Goal: Transaction & Acquisition: Purchase product/service

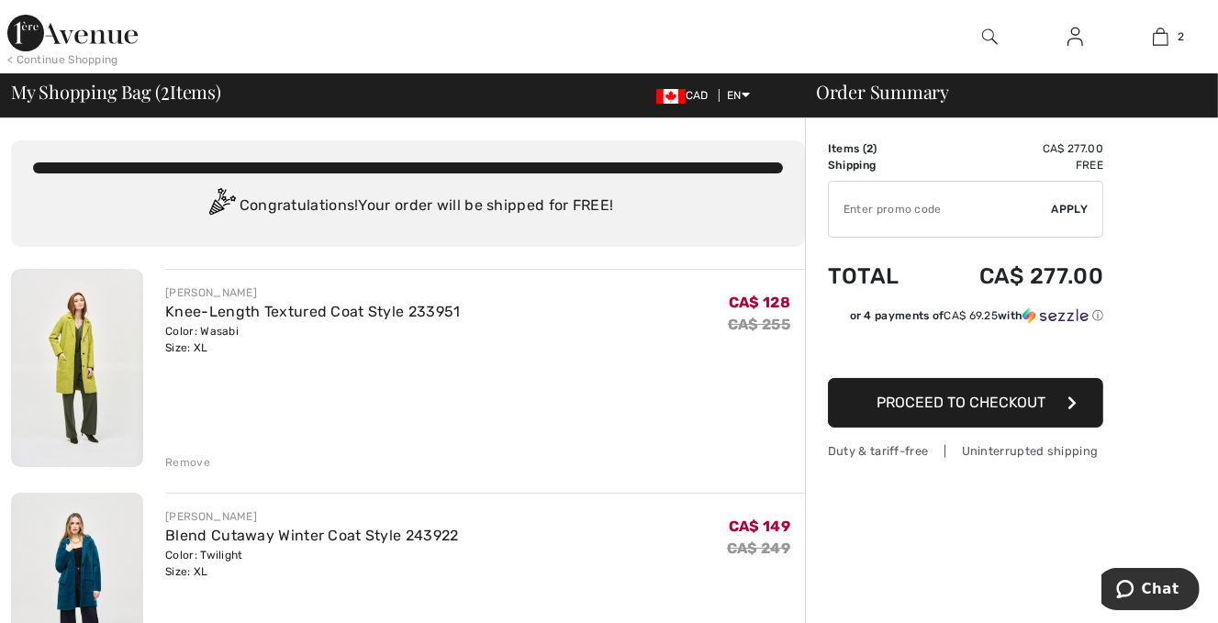
click at [77, 378] on img at bounding box center [77, 368] width 132 height 198
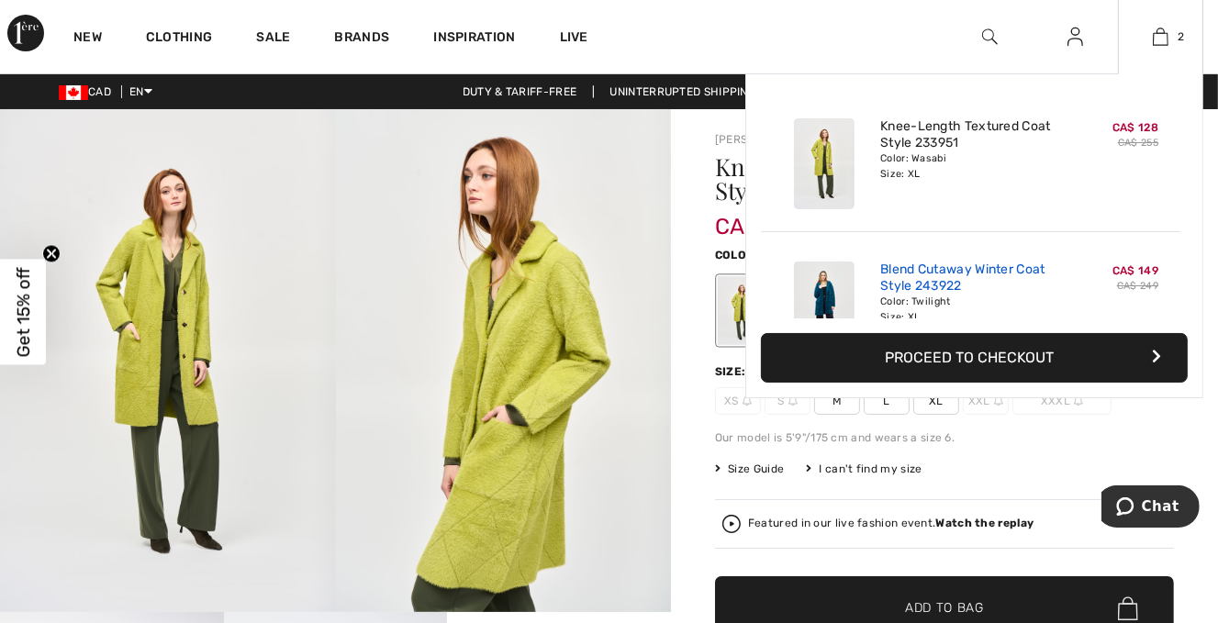
click at [916, 267] on link "Blend Cutaway Winter Coat Style 243922" at bounding box center [970, 278] width 181 height 33
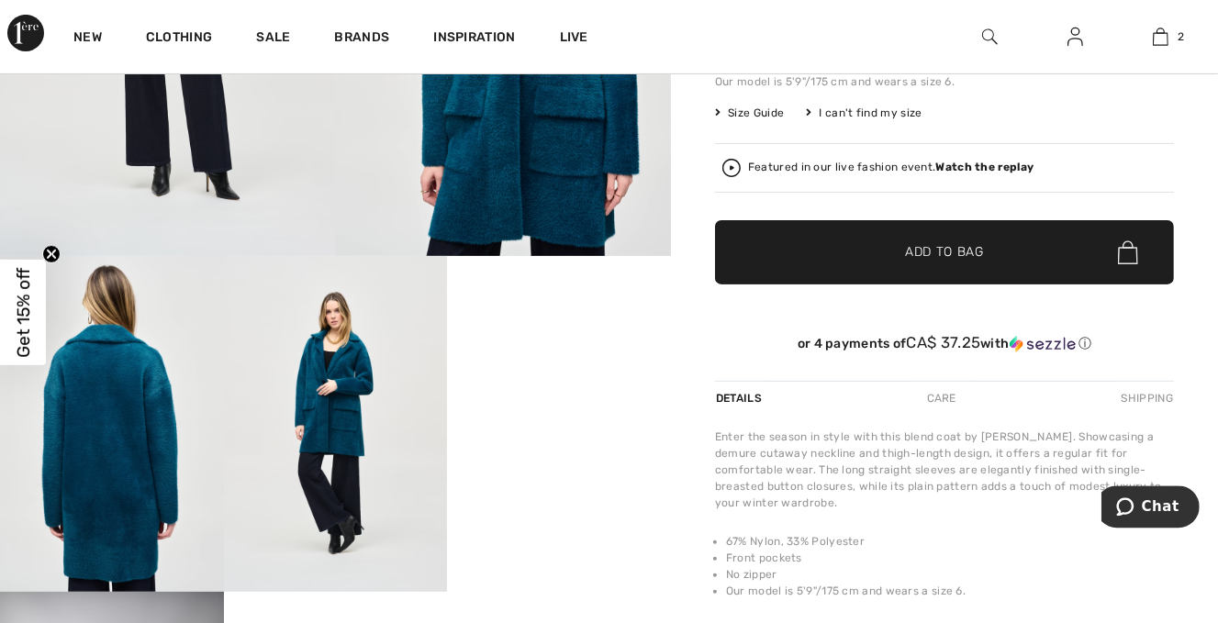
scroll to position [387, 0]
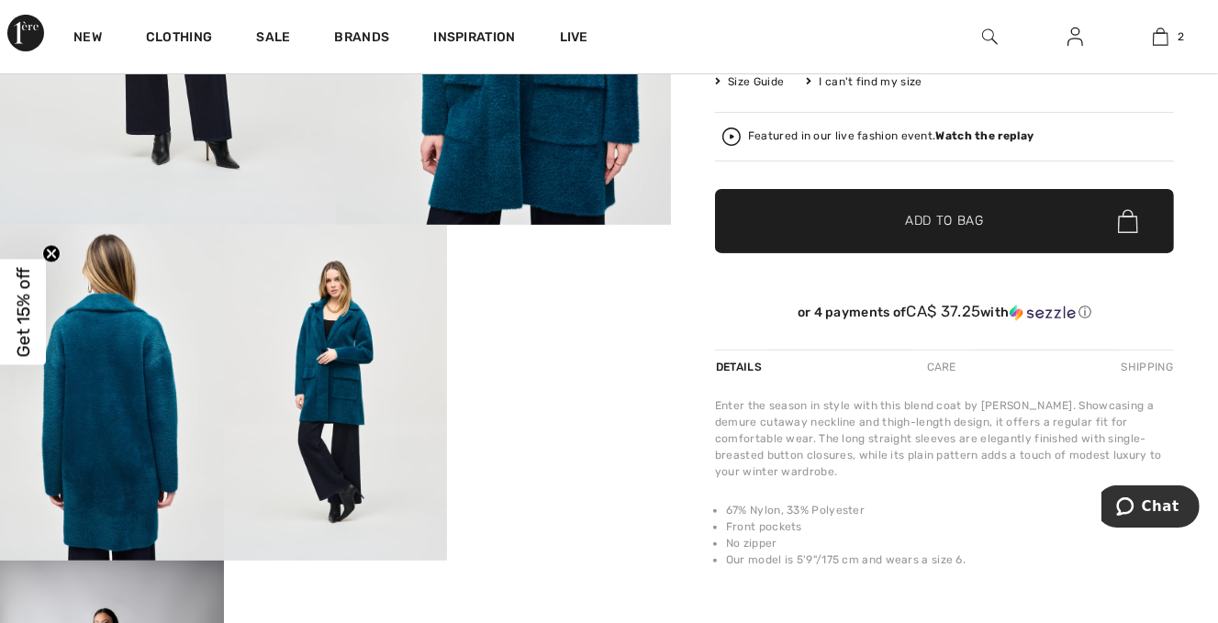
click at [940, 364] on div "Care" at bounding box center [941, 367] width 61 height 33
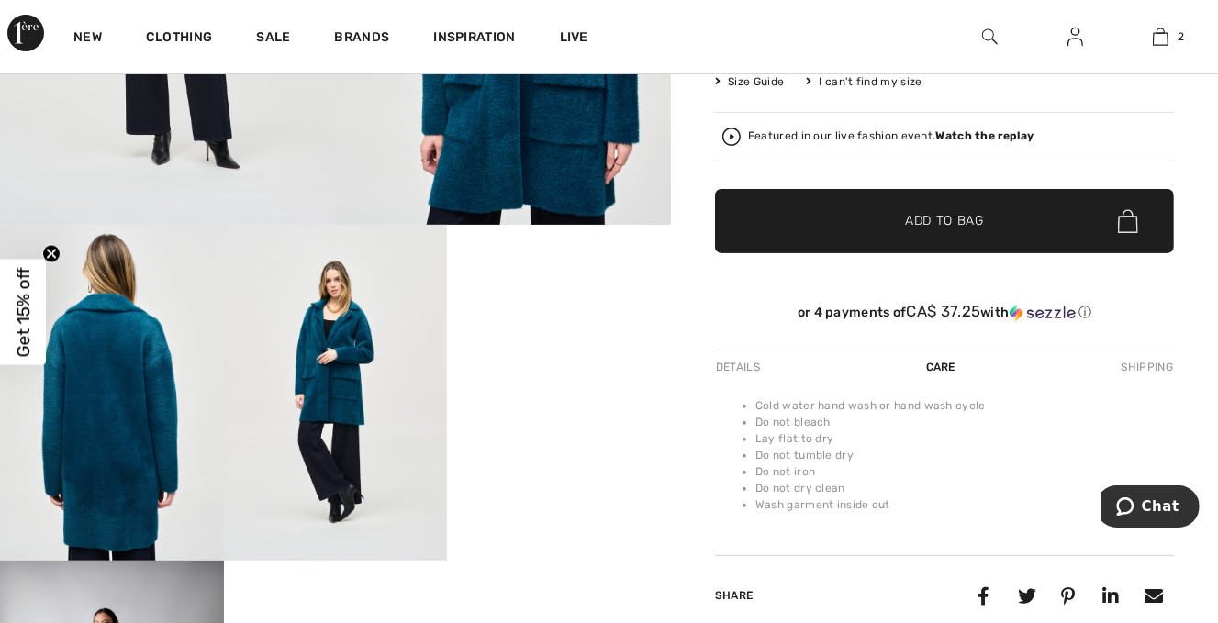
click at [1145, 370] on div "Shipping" at bounding box center [1145, 367] width 57 height 33
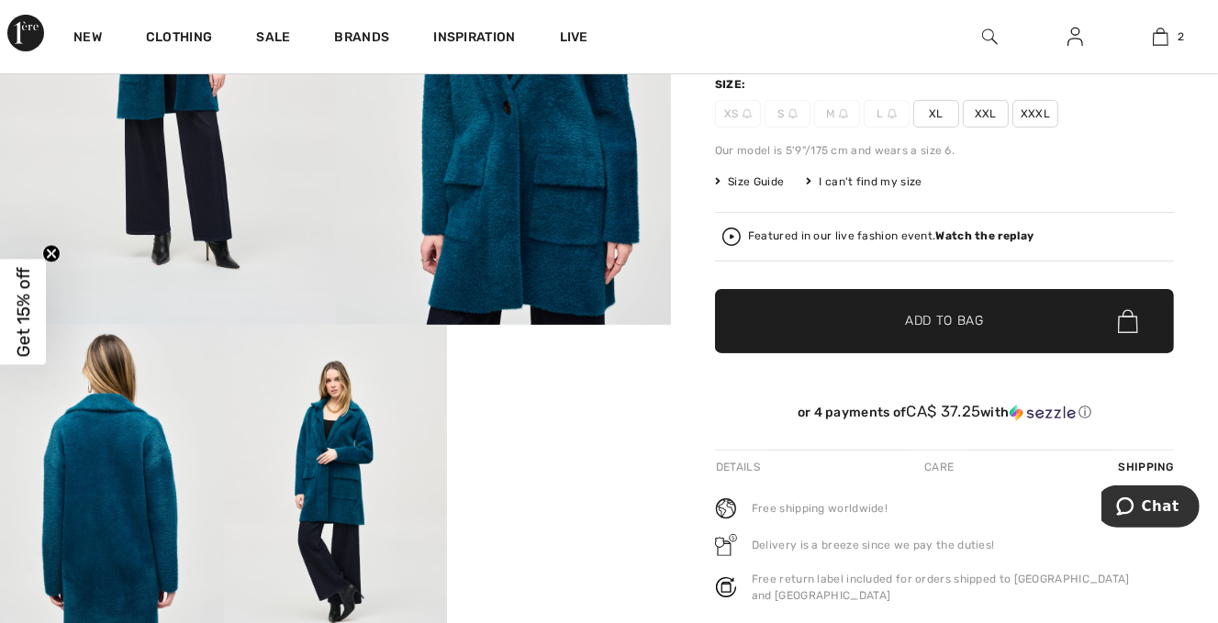
scroll to position [0, 0]
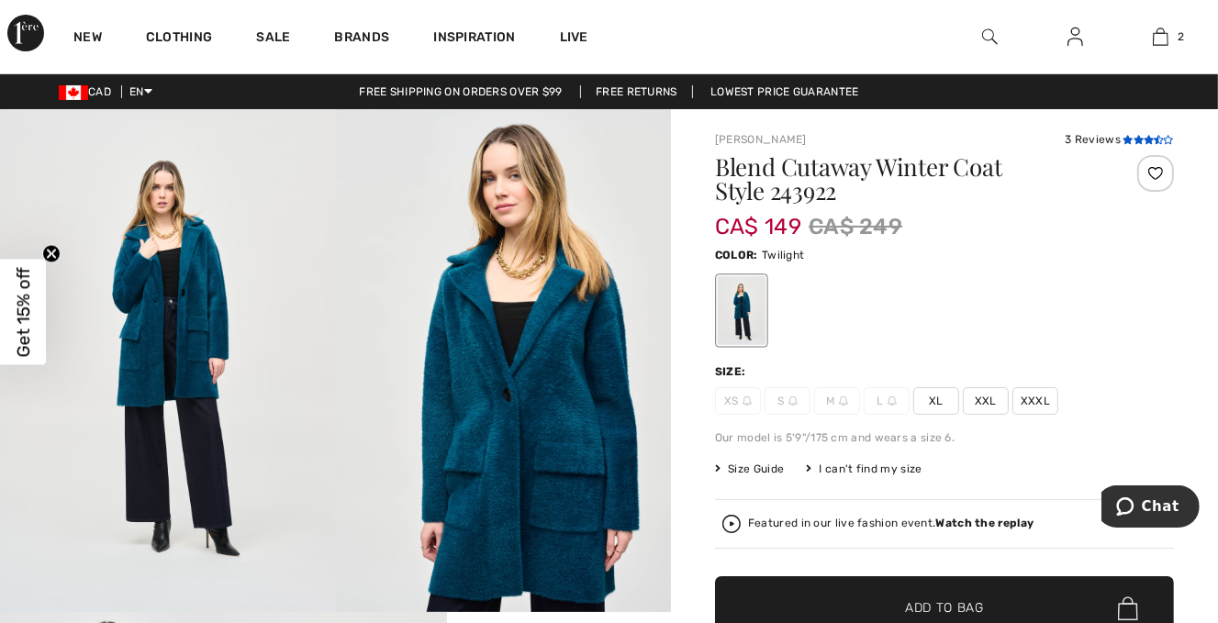
click at [1140, 139] on icon at bounding box center [1139, 139] width 10 height 9
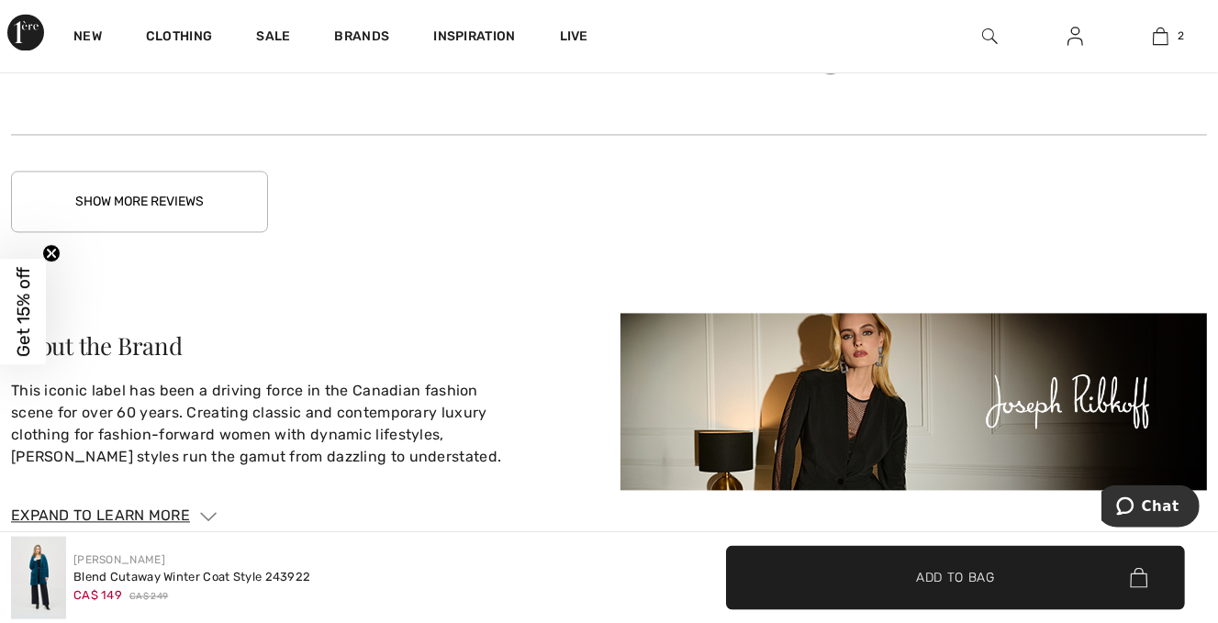
scroll to position [3250, 0]
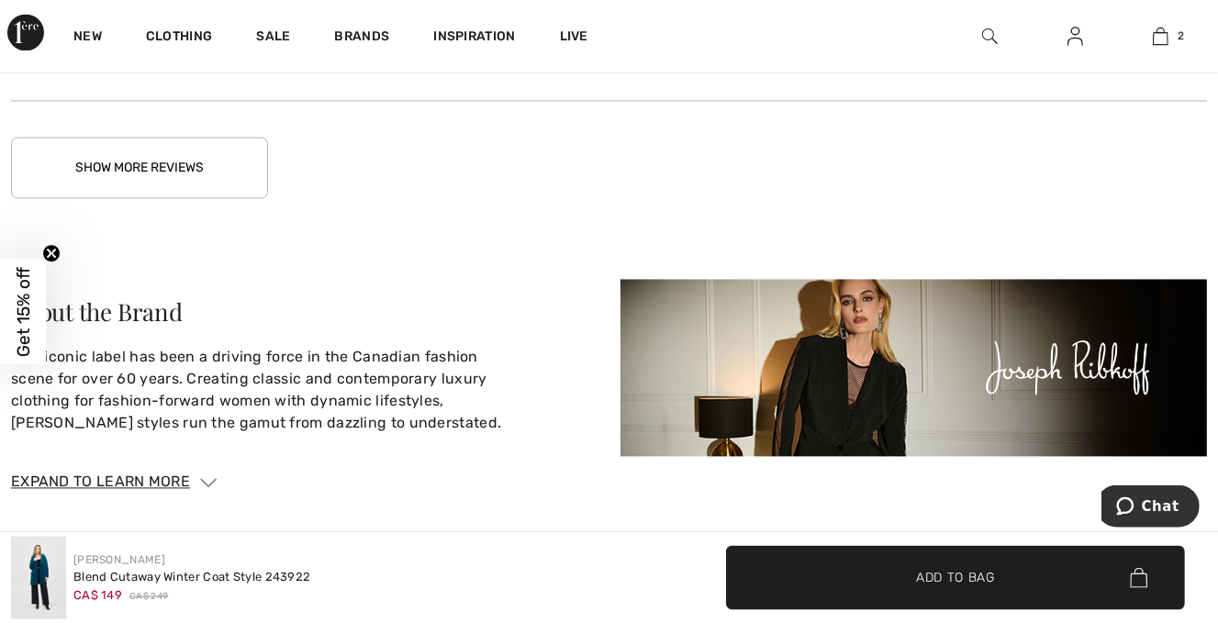
click at [140, 181] on button "Show More Reviews" at bounding box center [139, 168] width 257 height 61
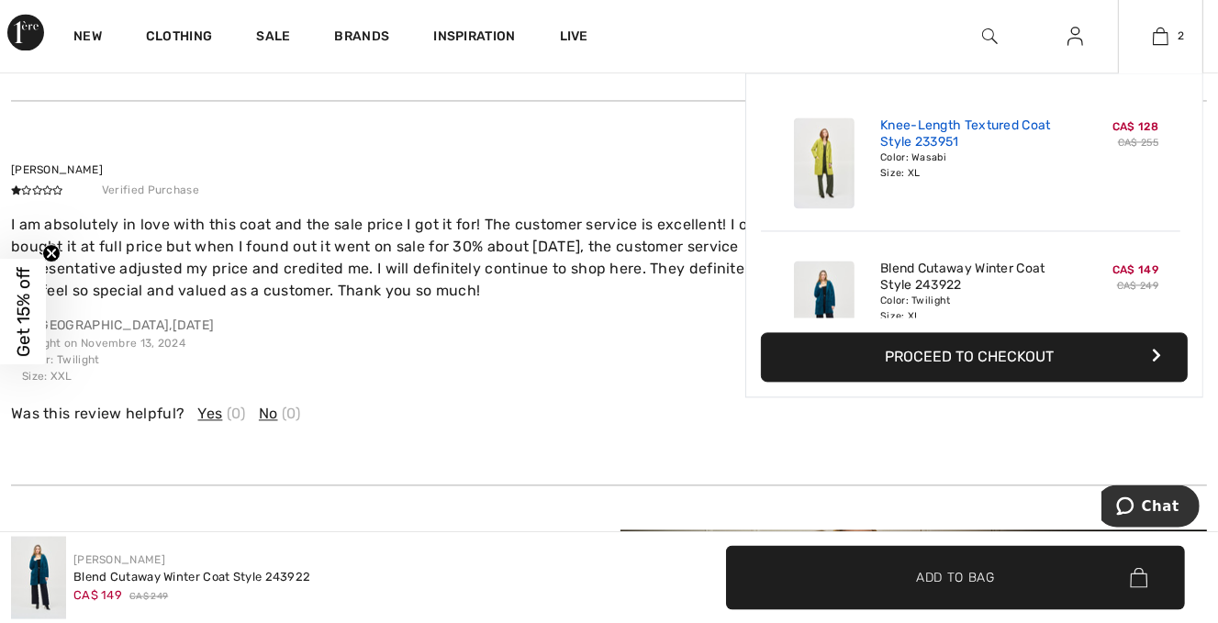
click at [945, 151] on link "Knee-Length Textured Coat Style 233951" at bounding box center [970, 134] width 181 height 33
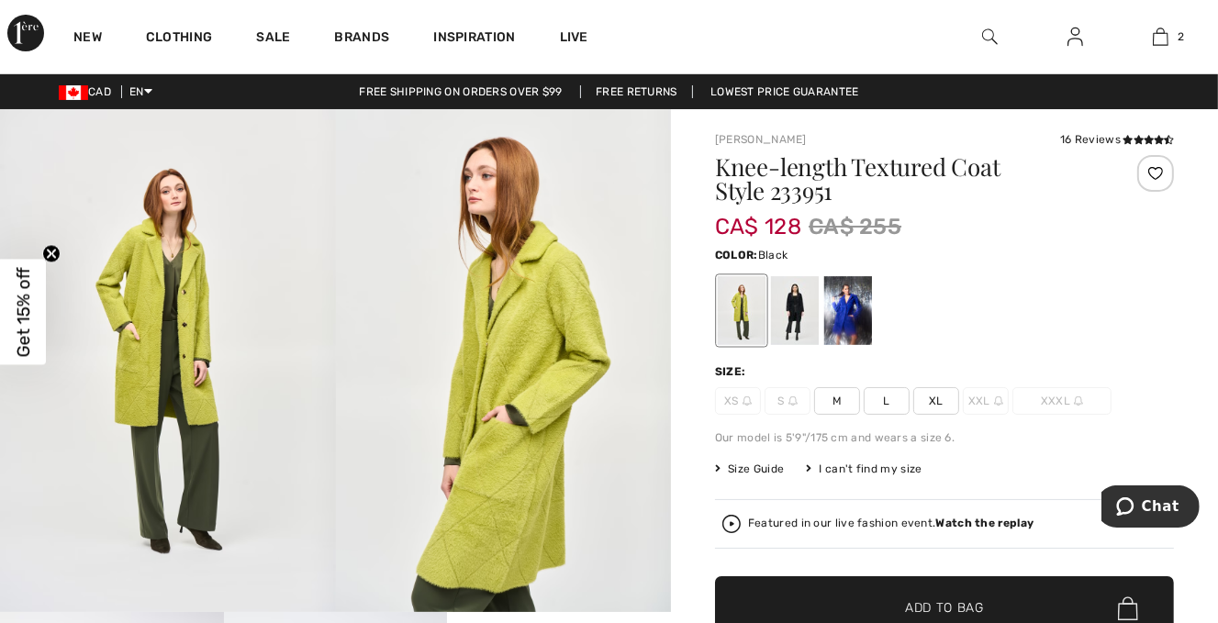
click at [786, 313] on div at bounding box center [795, 310] width 48 height 69
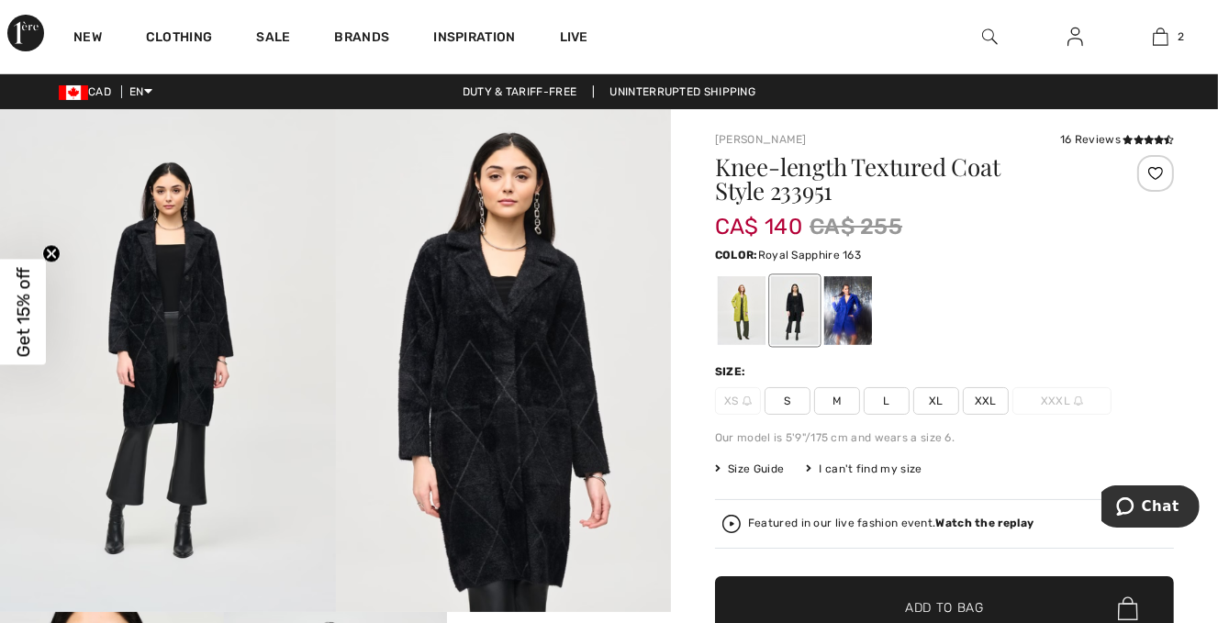
click at [865, 314] on div at bounding box center [848, 310] width 48 height 69
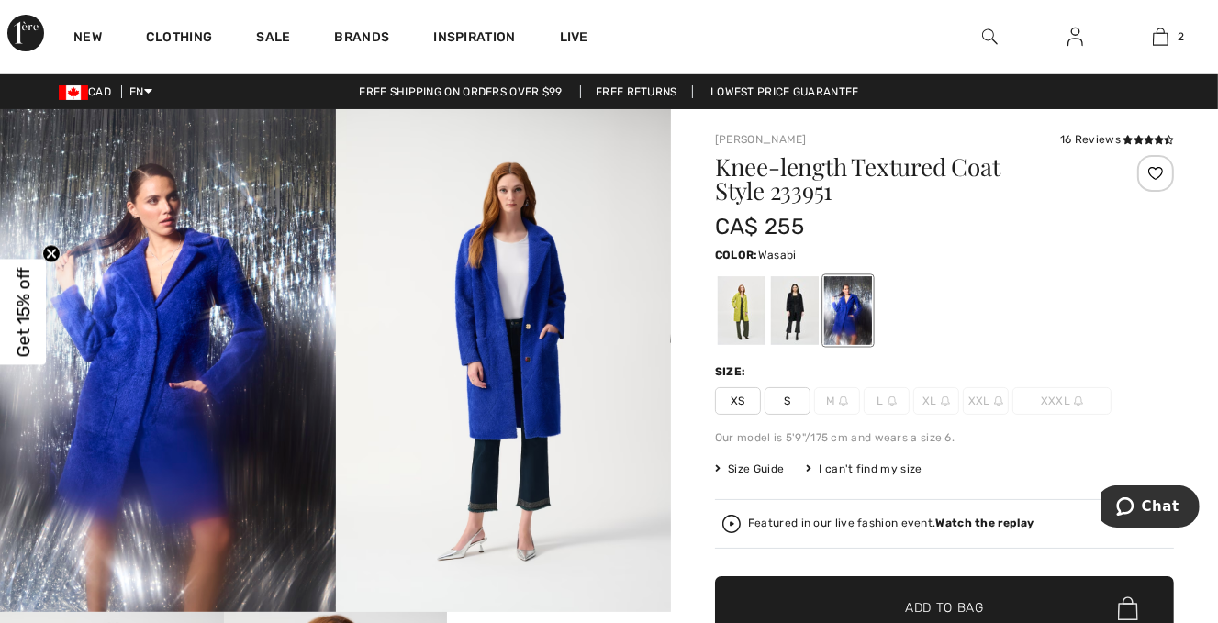
click at [737, 319] on div at bounding box center [742, 310] width 48 height 69
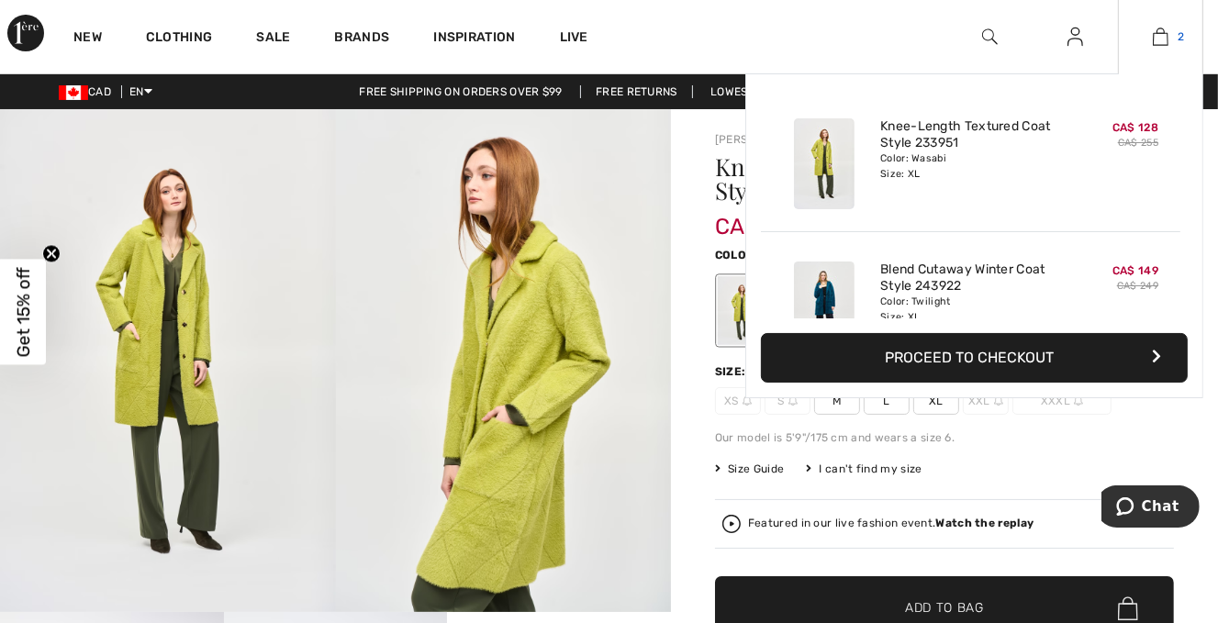
click at [1156, 28] on img at bounding box center [1161, 37] width 16 height 22
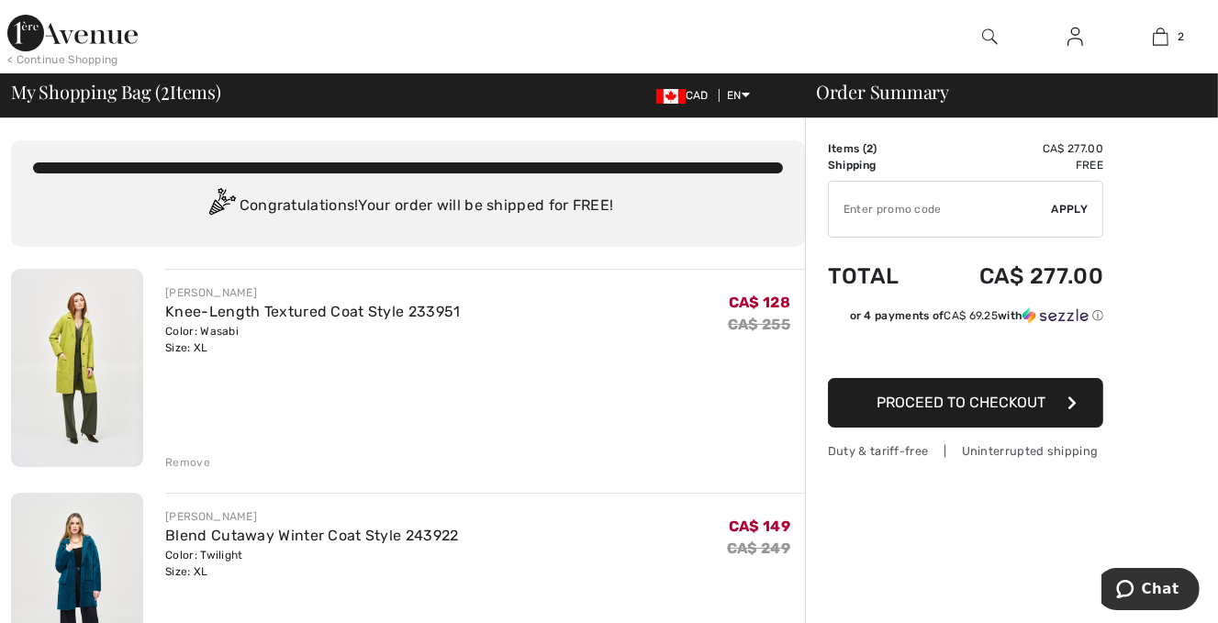
scroll to position [194, 0]
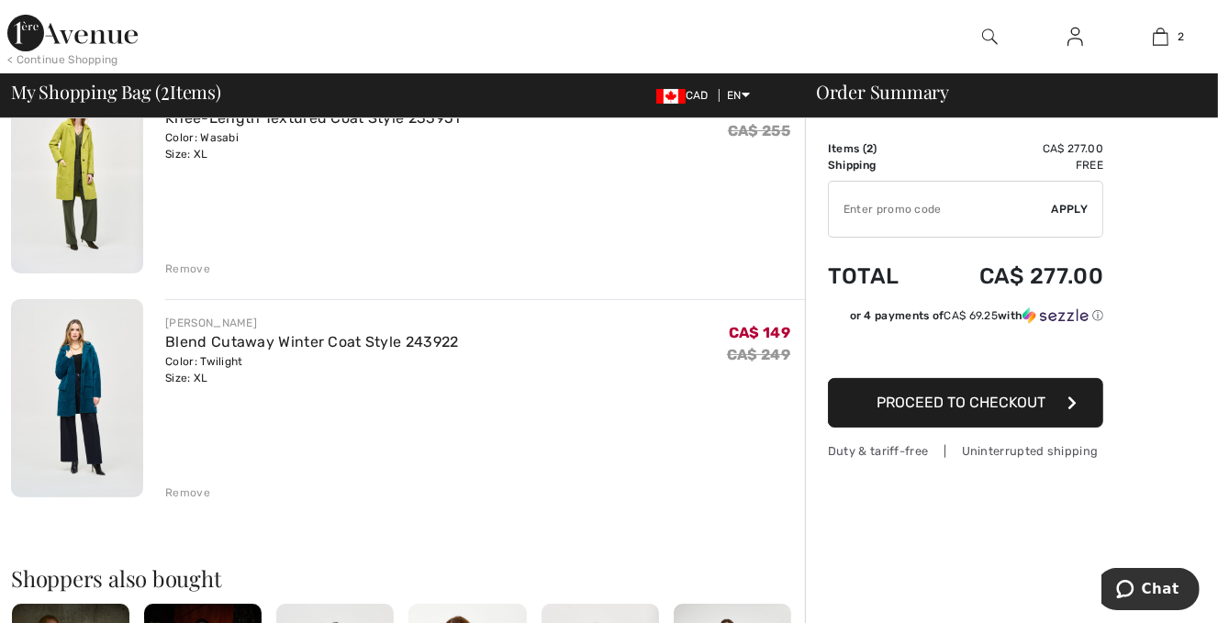
click at [187, 486] on div "Remove" at bounding box center [187, 493] width 45 height 17
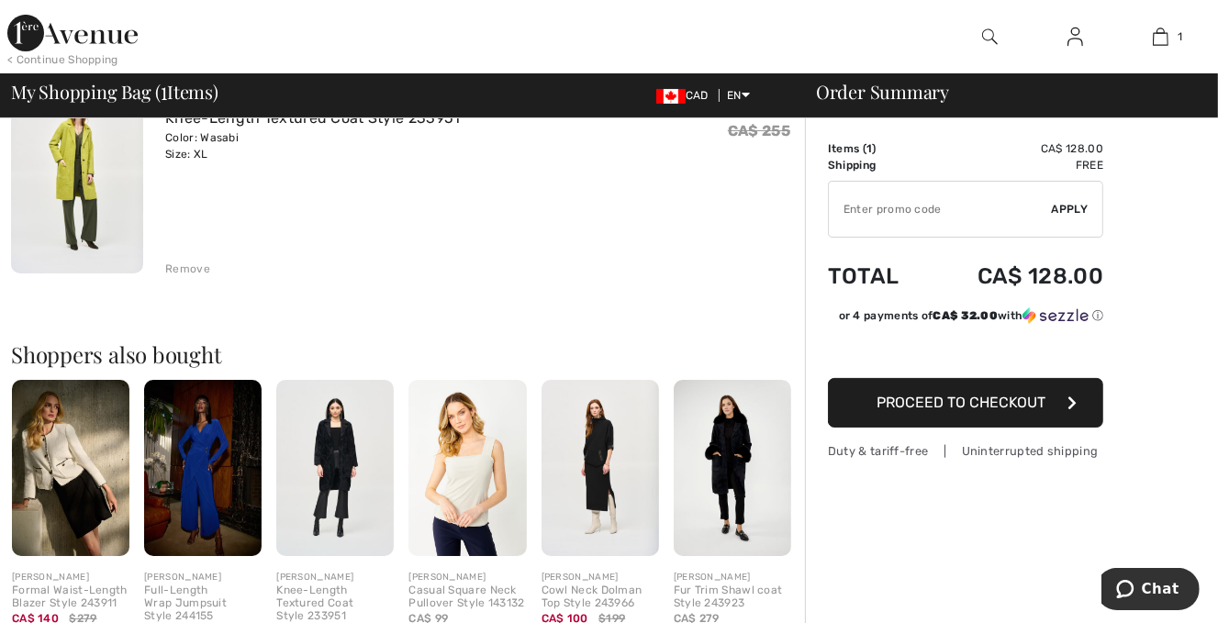
scroll to position [0, 0]
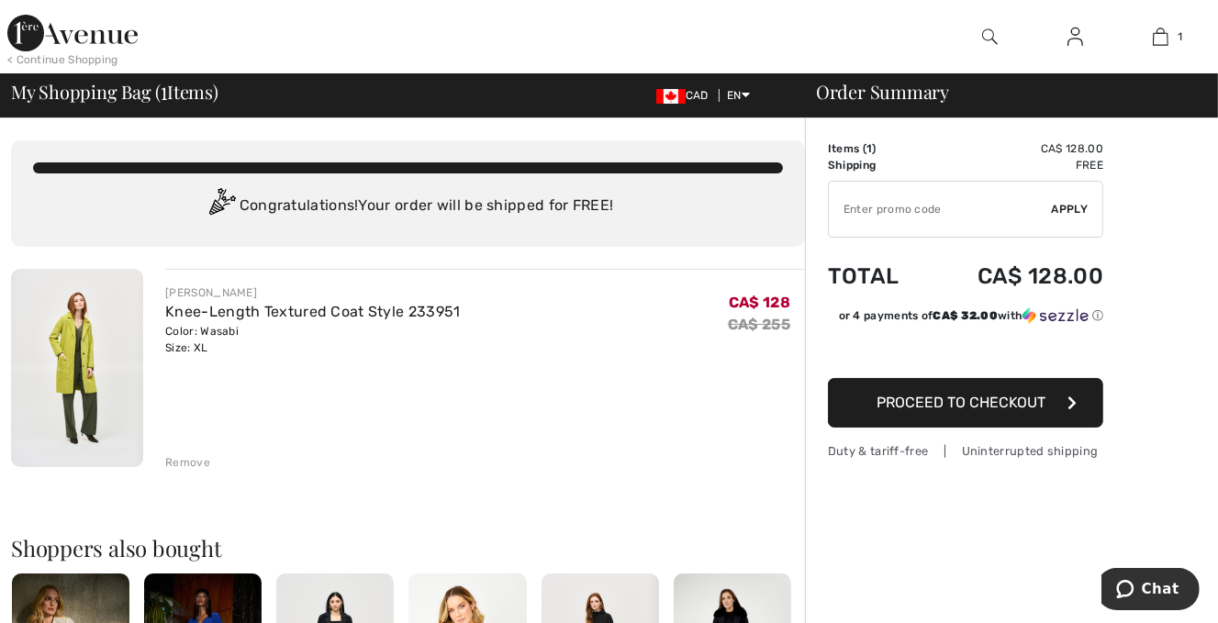
click at [966, 401] on span "Proceed to Checkout" at bounding box center [961, 402] width 169 height 17
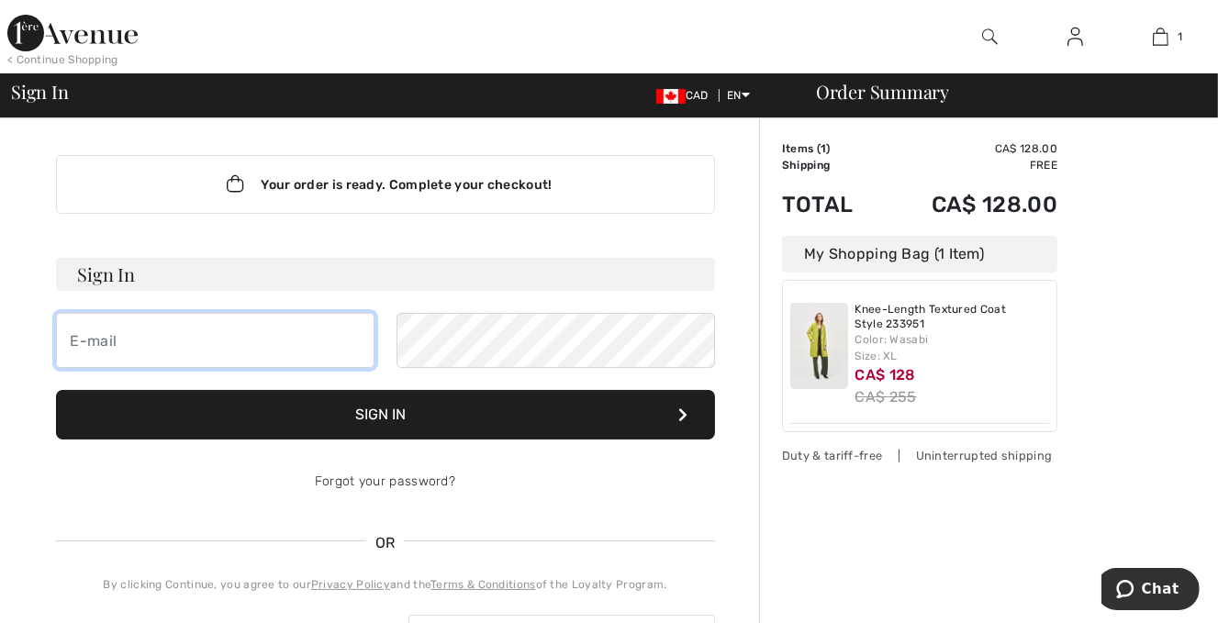
click at [134, 338] on input "email" at bounding box center [215, 340] width 318 height 55
click at [145, 350] on input "email" at bounding box center [215, 340] width 318 height 55
type input "[EMAIL_ADDRESS][DOMAIN_NAME]"
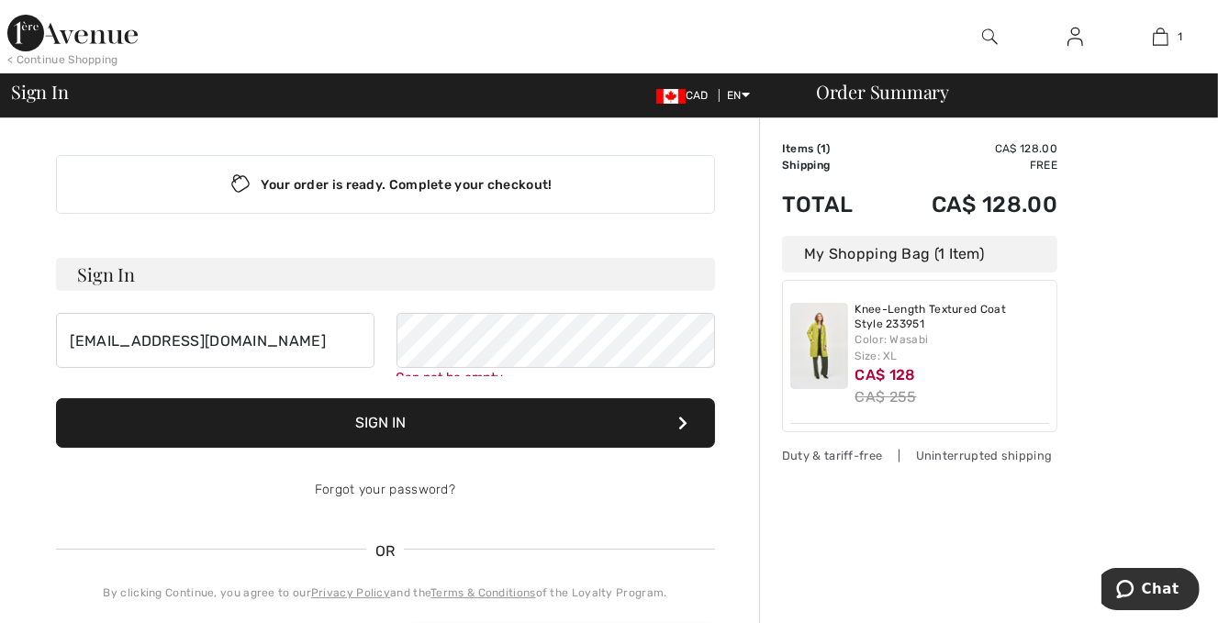
click at [406, 414] on button "Sign In" at bounding box center [385, 423] width 659 height 50
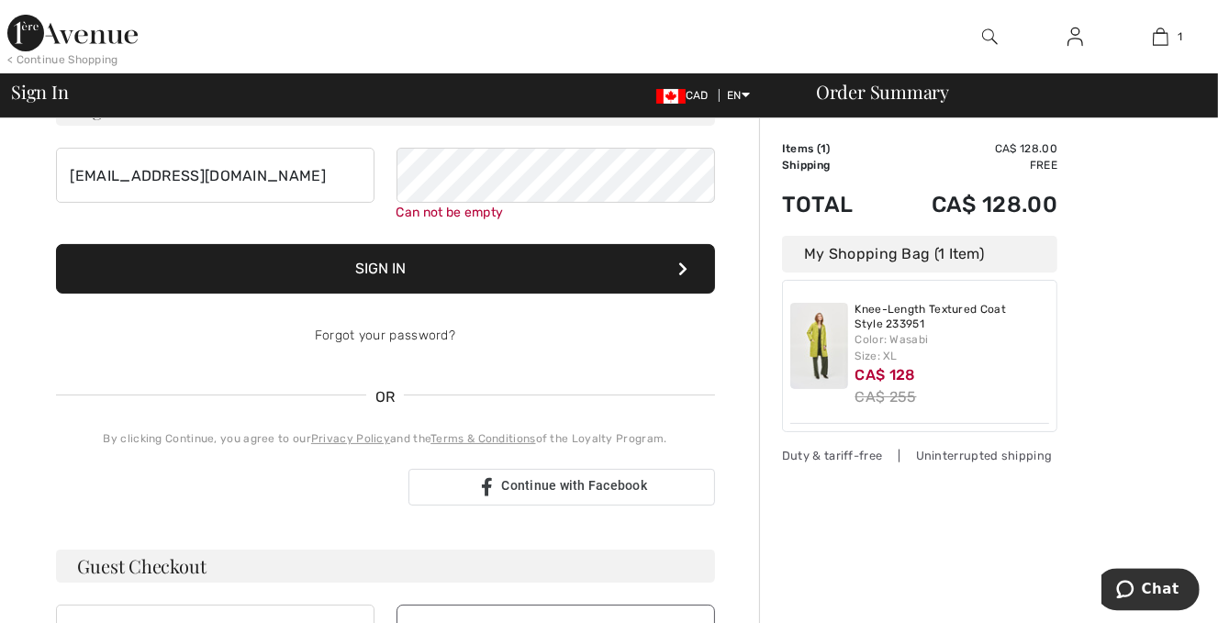
scroll to position [165, 0]
click at [349, 334] on link "Forgot your password?" at bounding box center [385, 336] width 140 height 16
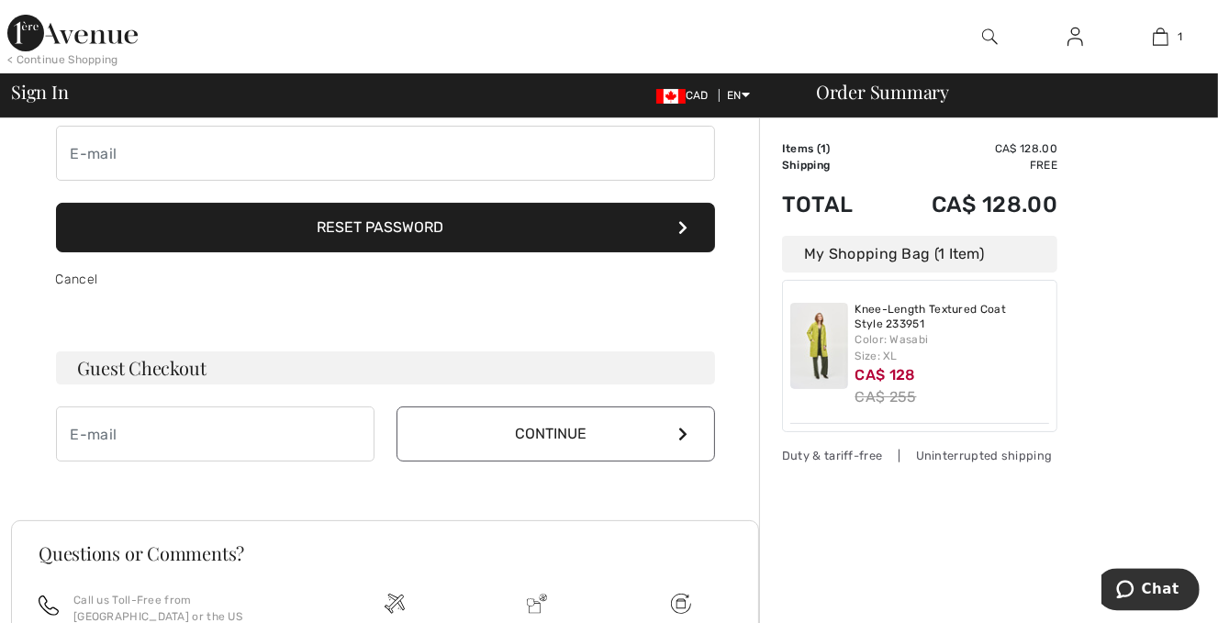
click at [338, 226] on button "Reset Password" at bounding box center [385, 228] width 659 height 50
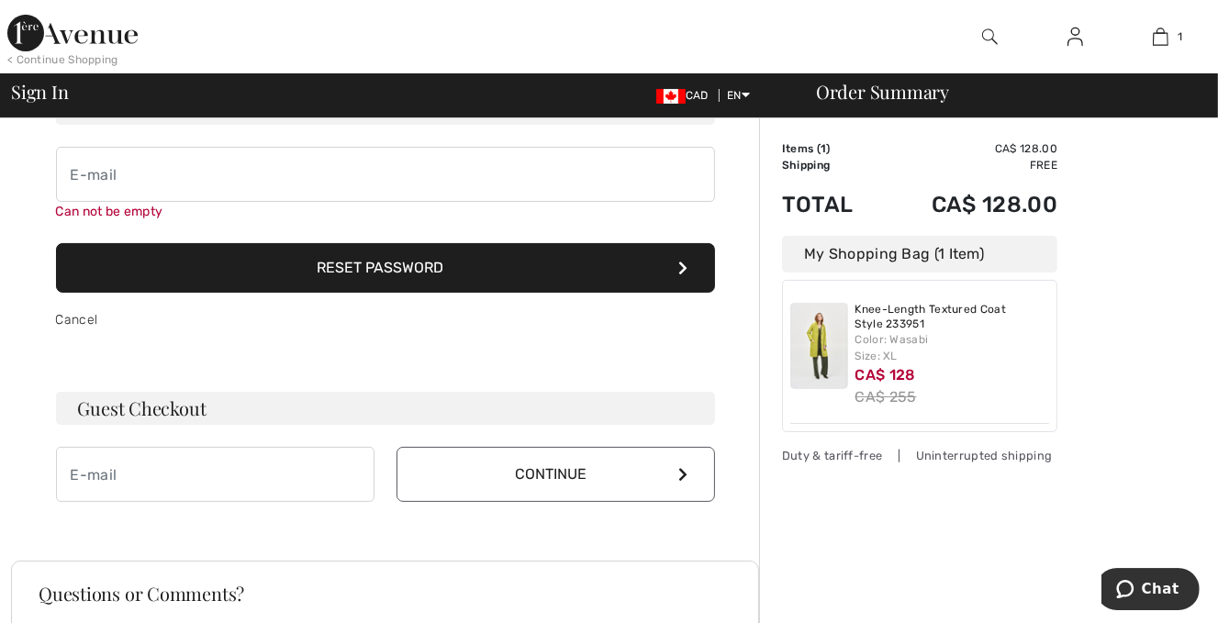
scroll to position [143, 0]
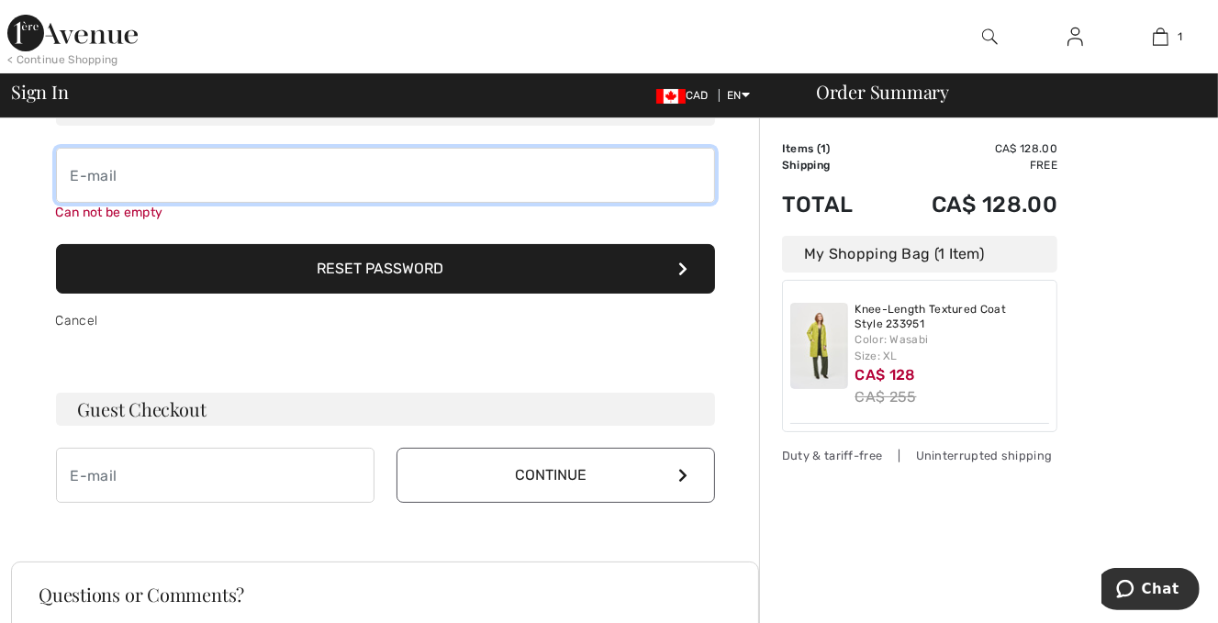
click at [96, 173] on input "email" at bounding box center [385, 175] width 659 height 55
type input "email4lised@gmail.com"
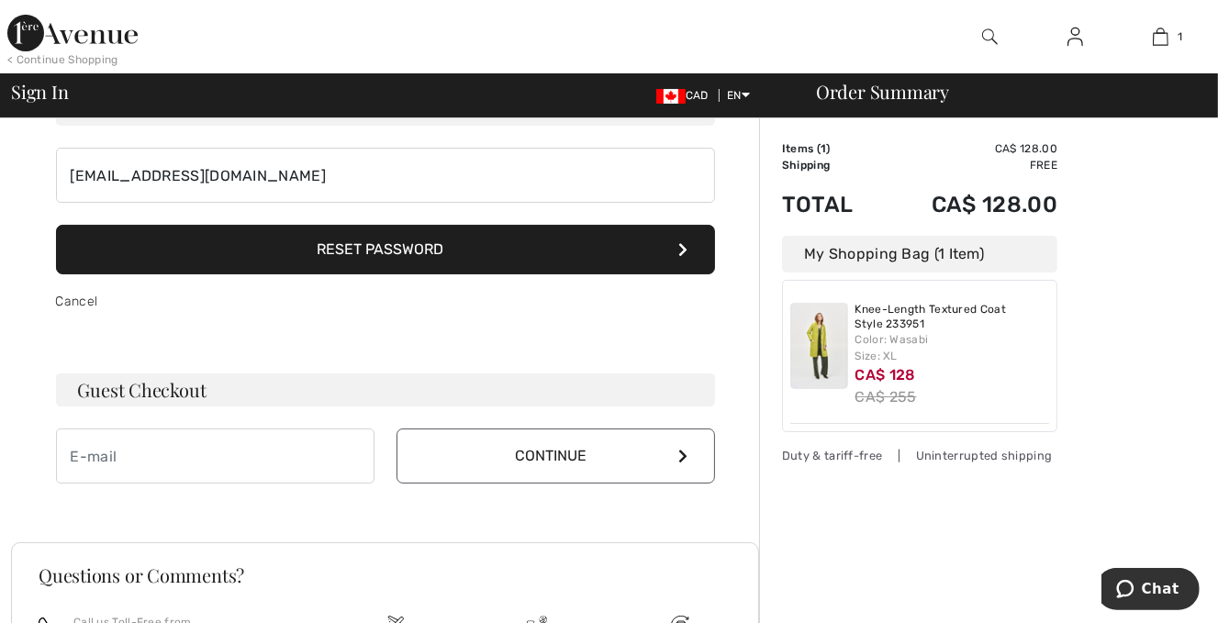
click at [300, 256] on button "Reset Password" at bounding box center [385, 250] width 659 height 50
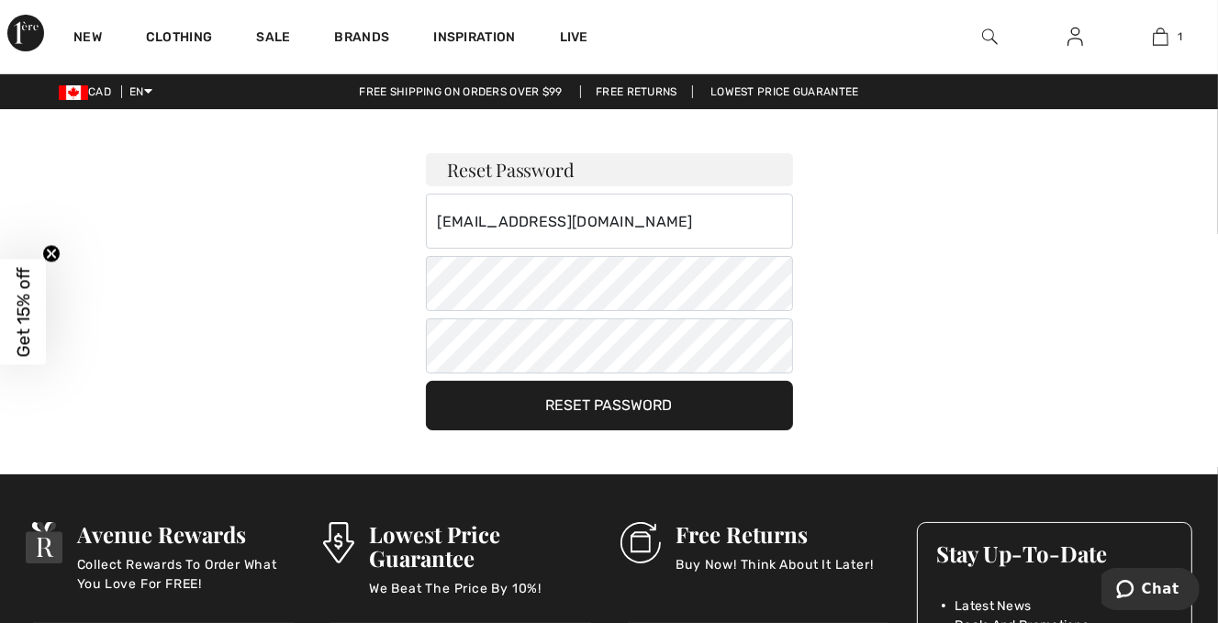
click at [595, 408] on button "Reset Password" at bounding box center [609, 406] width 367 height 50
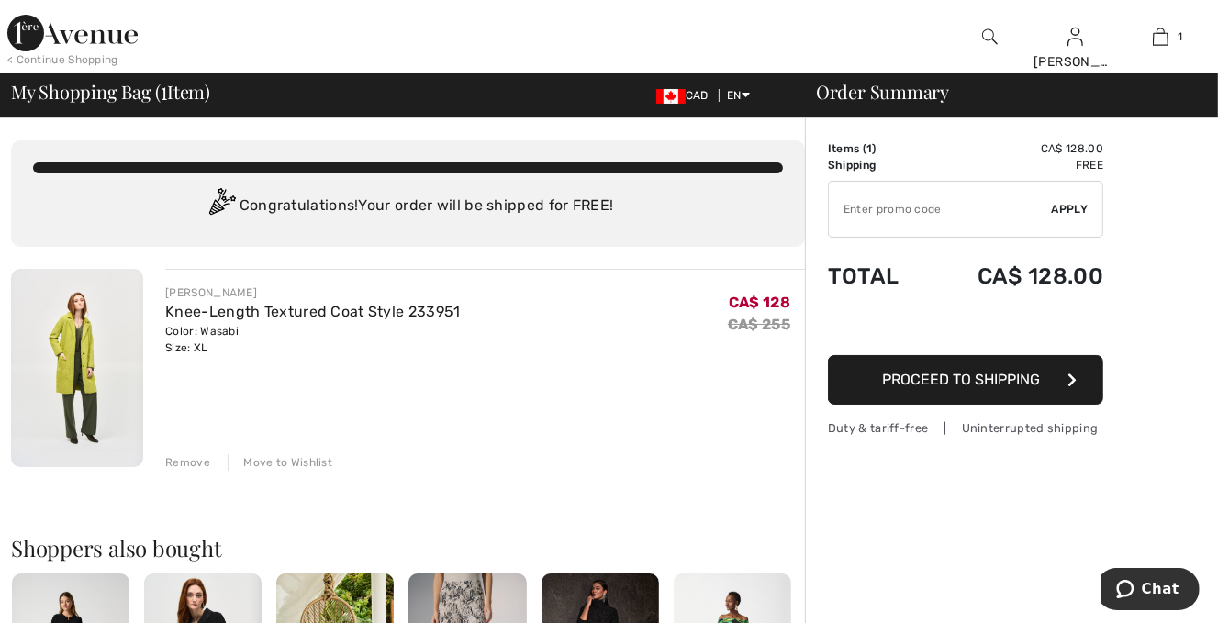
click at [905, 385] on span "Proceed to Shipping" at bounding box center [961, 379] width 158 height 17
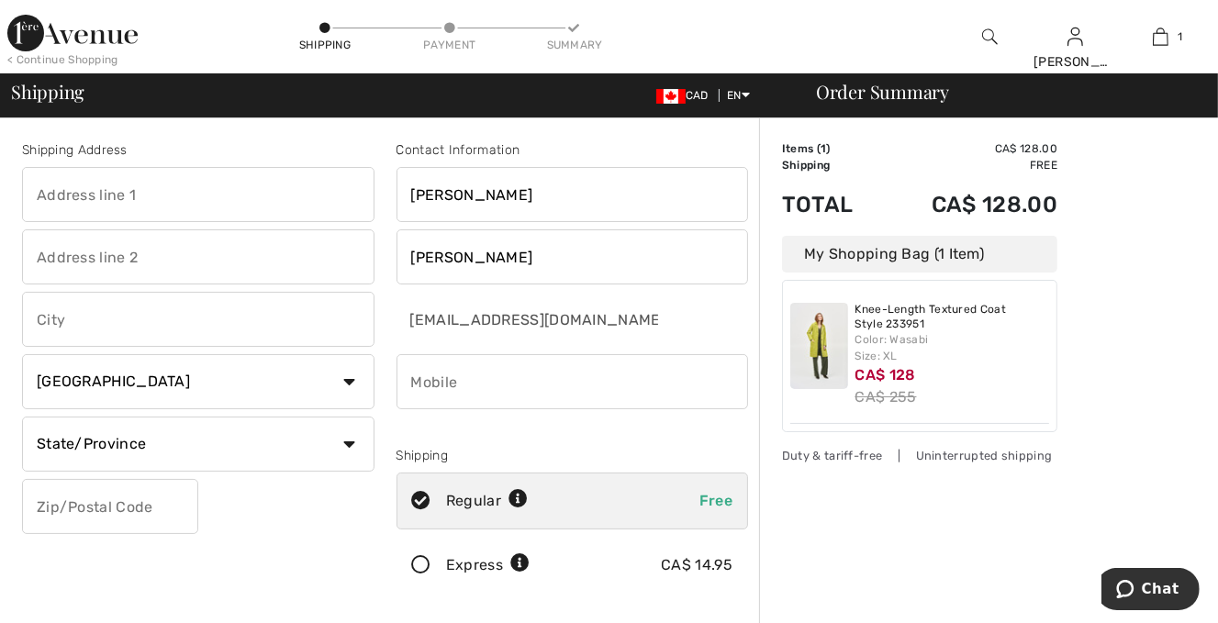
click at [429, 387] on input "phone" at bounding box center [573, 381] width 352 height 55
type input "6137160106"
click at [90, 192] on input "text" at bounding box center [198, 194] width 352 height 55
type input "65 McGregor Scobie Crescent"
click at [113, 332] on input "text" at bounding box center [198, 319] width 352 height 55
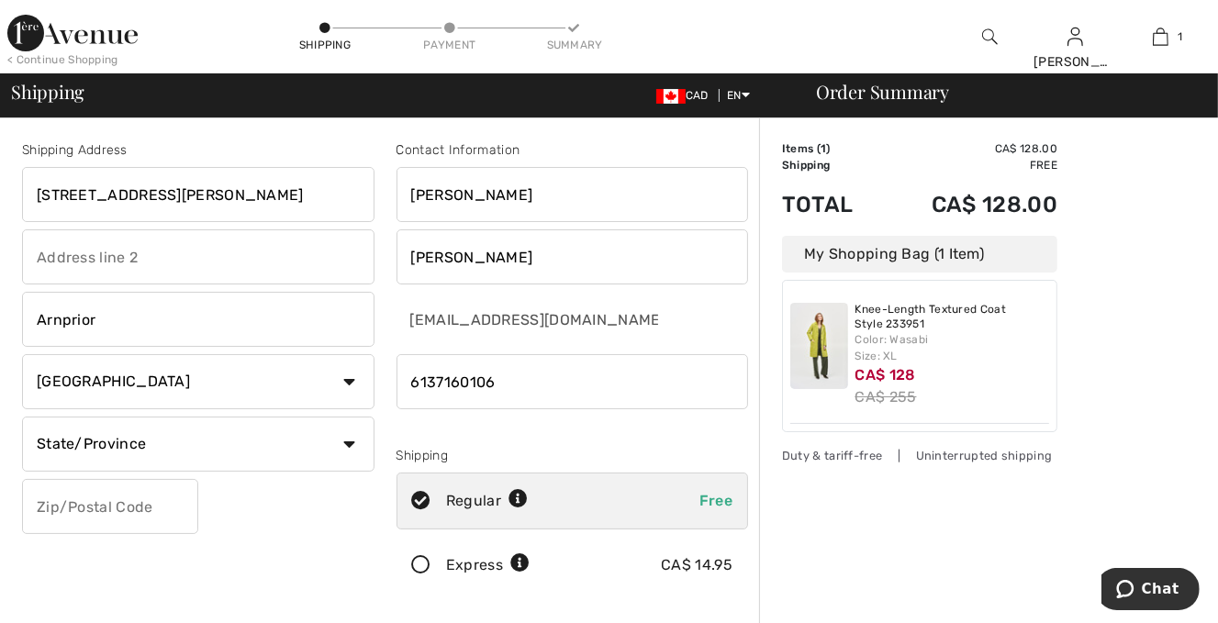
type input "Arnprior"
click at [22, 417] on select "State/Province Alberta British Columbia Manitoba New Brunswick Newfoundland and…" at bounding box center [198, 444] width 352 height 55
select select "ON"
click option "Ontario" at bounding box center [0, 0] width 0 height 0
click at [95, 508] on input "text" at bounding box center [110, 506] width 176 height 55
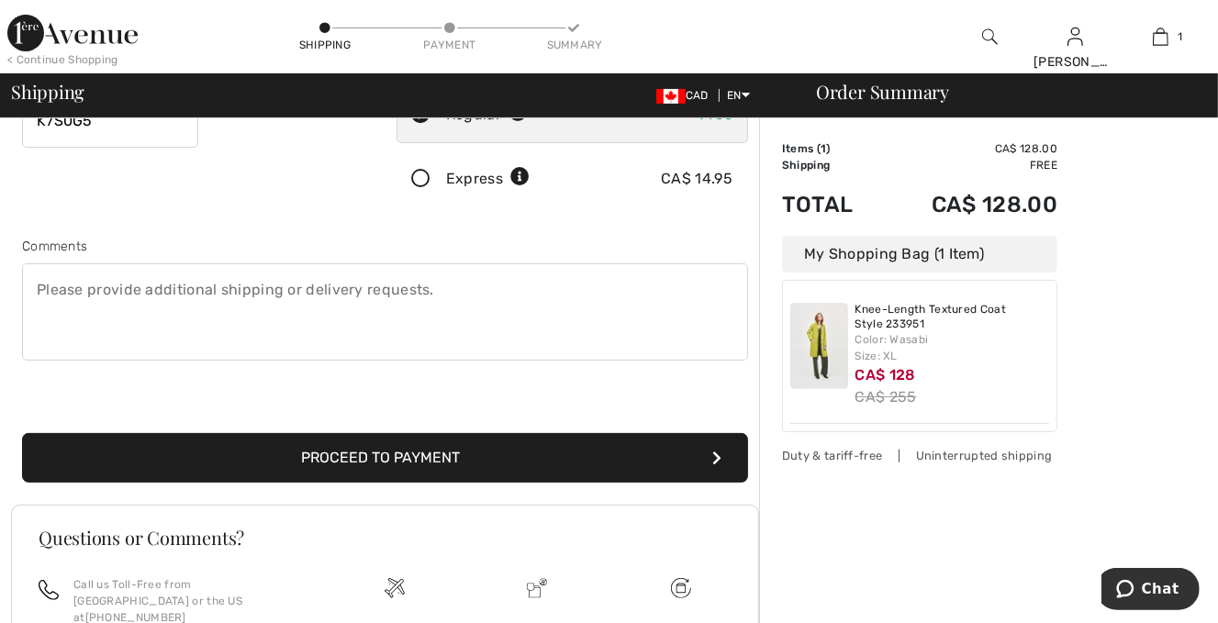
scroll to position [387, 0]
type input "K7S0G5"
click at [300, 452] on button "Proceed to Payment" at bounding box center [385, 457] width 726 height 50
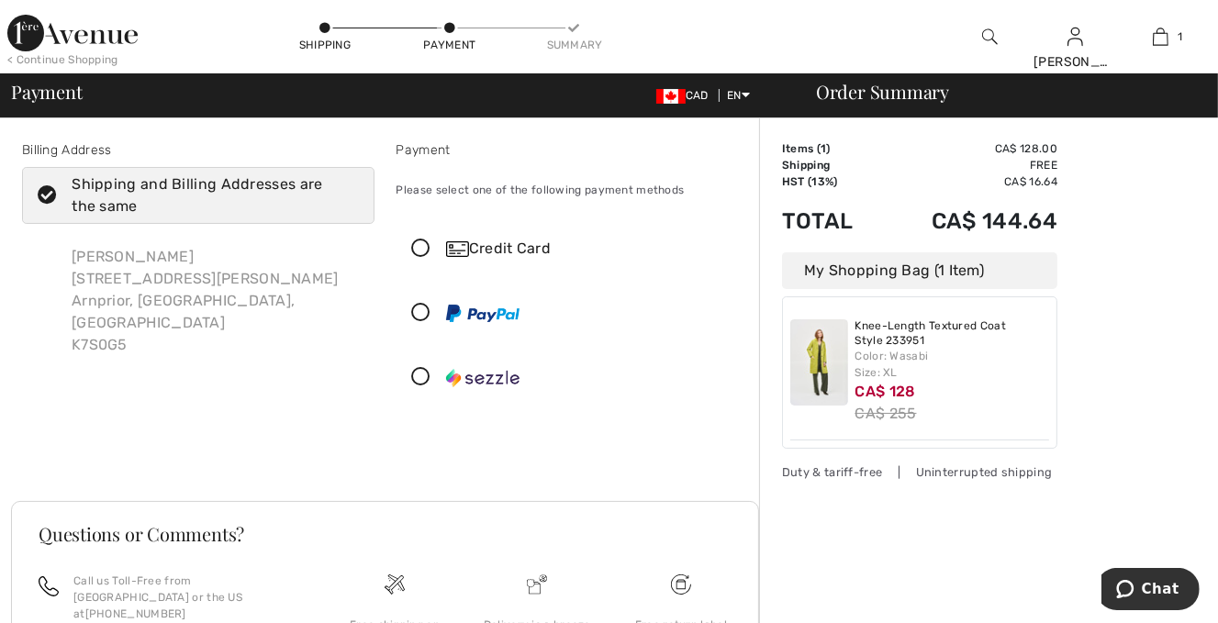
click at [494, 251] on div "Credit Card" at bounding box center [590, 249] width 289 height 22
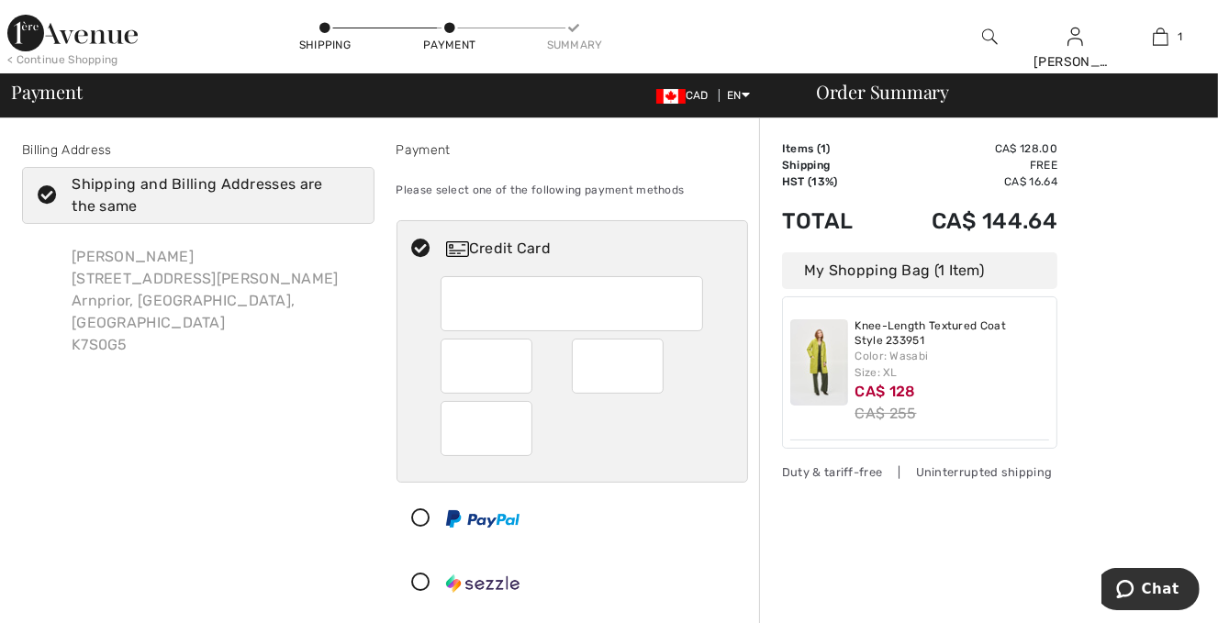
click at [426, 243] on icon at bounding box center [421, 249] width 49 height 19
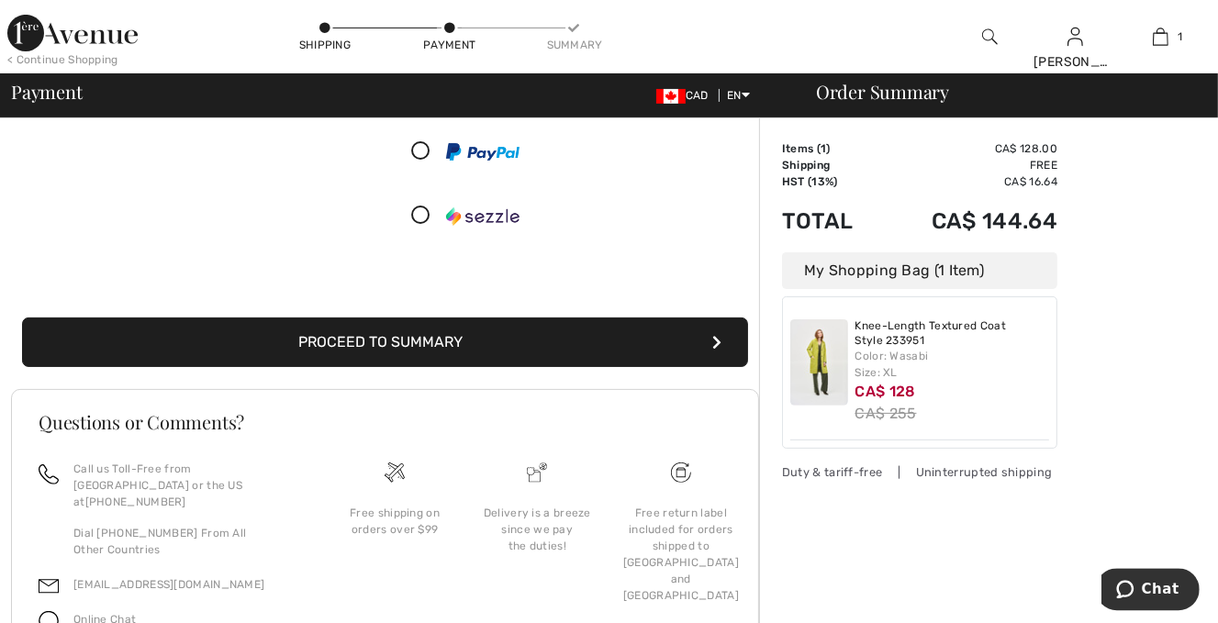
scroll to position [387, 0]
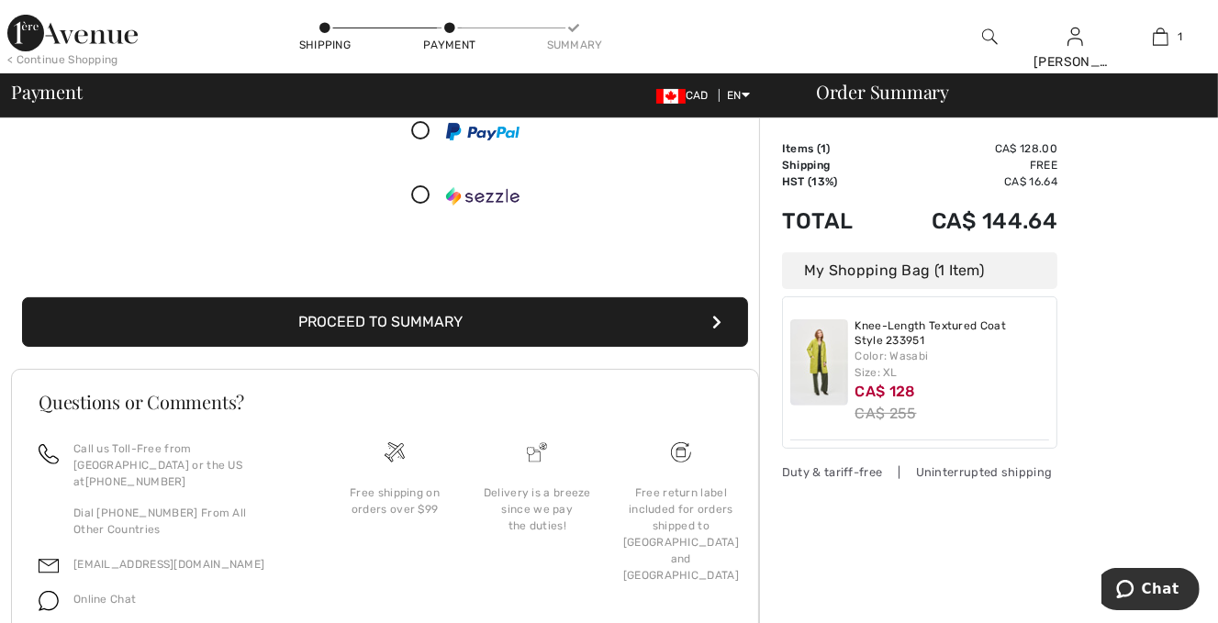
click at [430, 307] on button "Proceed to Summary" at bounding box center [385, 322] width 726 height 50
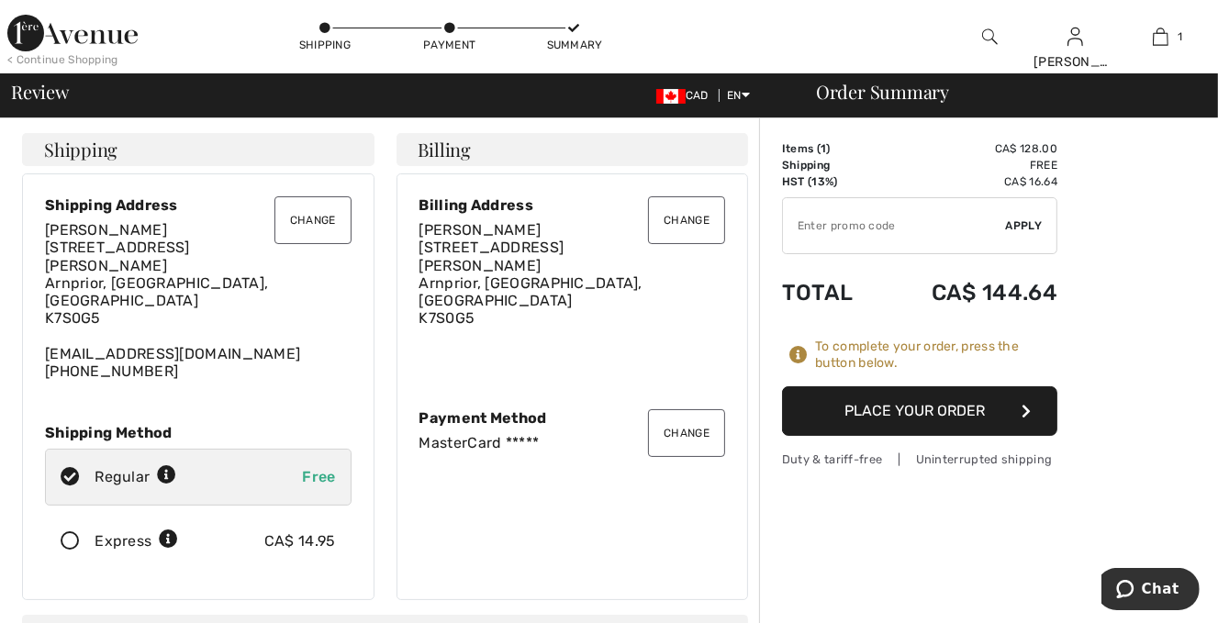
click at [940, 420] on button "Place Your Order" at bounding box center [919, 411] width 275 height 50
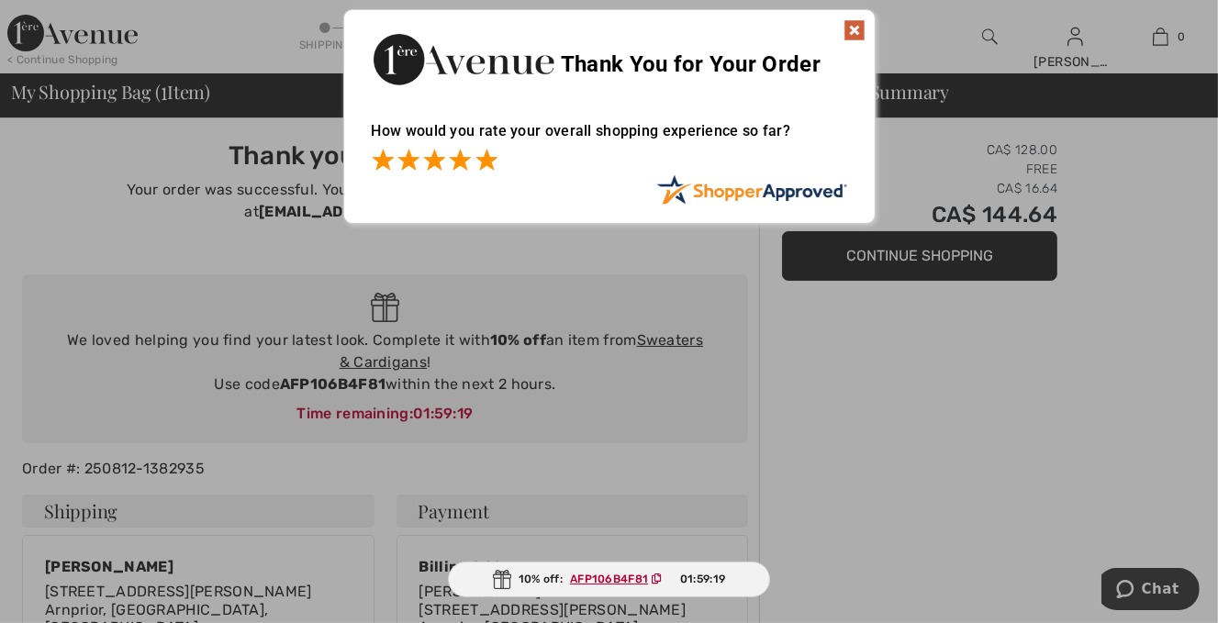
click at [487, 162] on span at bounding box center [486, 160] width 22 height 22
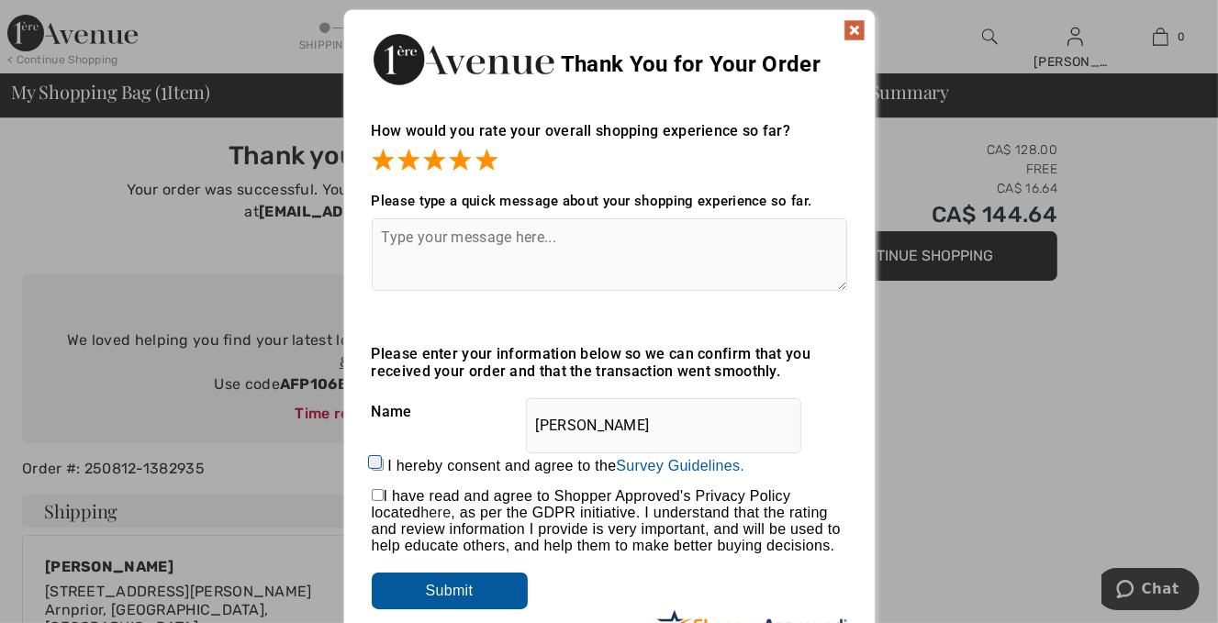
click at [425, 240] on textarea at bounding box center [609, 254] width 475 height 73
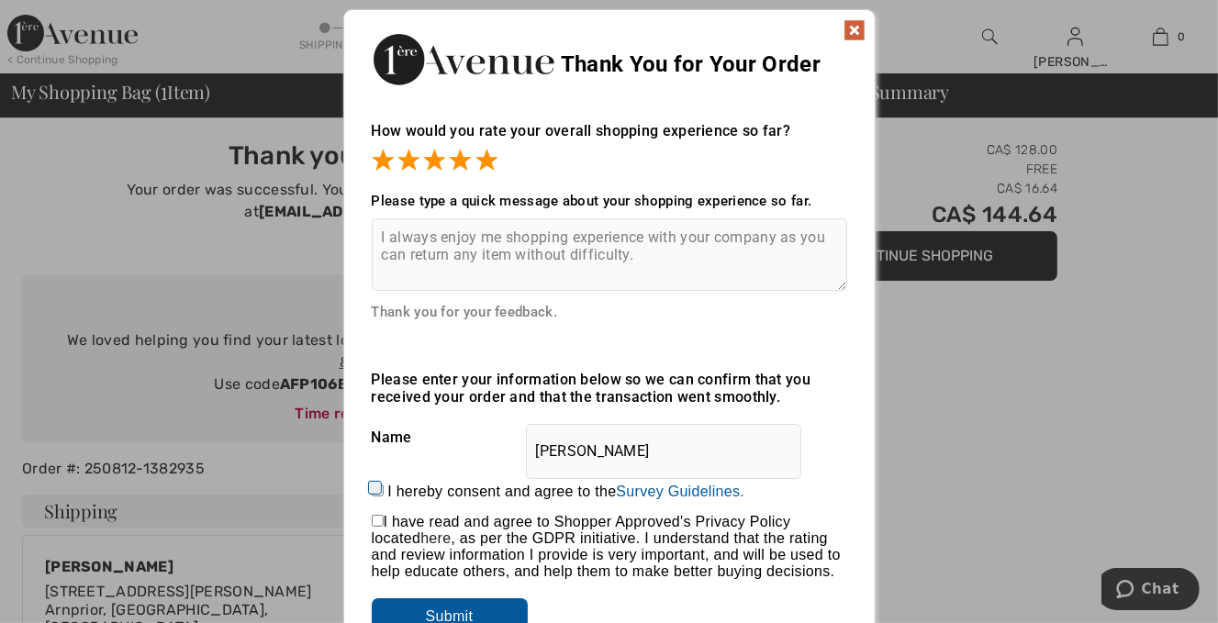
click at [495, 237] on textarea "I always enjoy me shopping experience with your company as you can return any i…" at bounding box center [609, 254] width 475 height 73
click at [652, 257] on textarea "I always enjoy my shopping experience with your company as you can return any i…" at bounding box center [609, 254] width 475 height 73
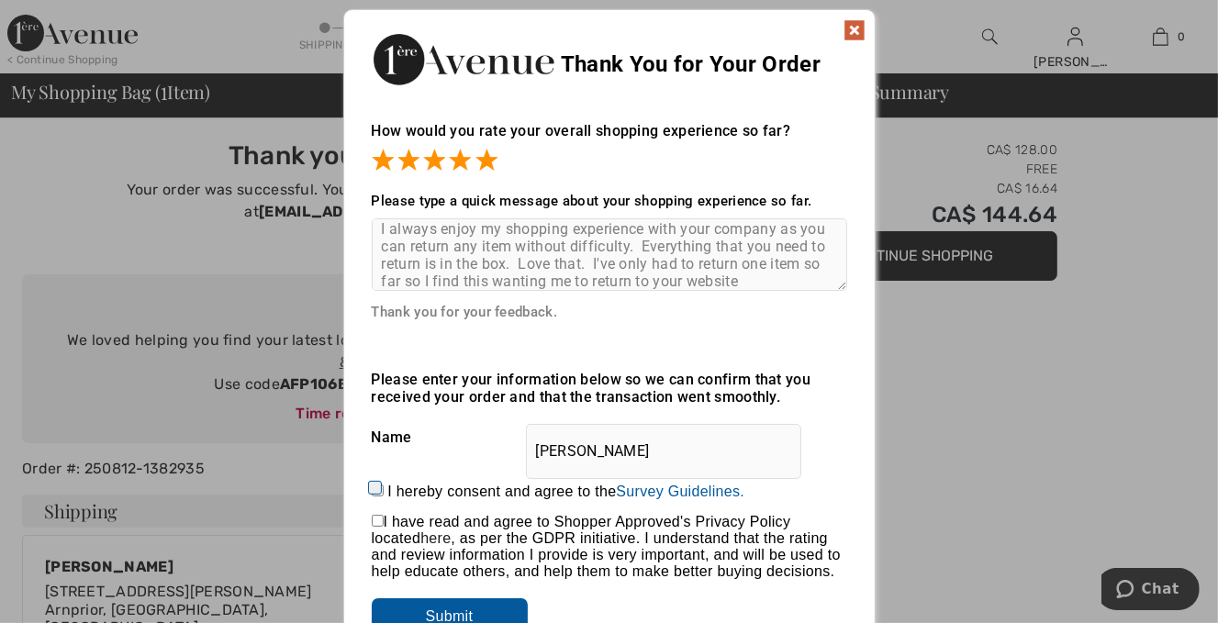
scroll to position [26, 0]
type textarea "I always enjoy my shopping experience with your company as you can return any i…"
drag, startPoint x: 377, startPoint y: 494, endPoint x: 558, endPoint y: 394, distance: 206.6
click at [380, 490] on div "I hereby consent and agree to the By submitting a review, you grant permission …" at bounding box center [609, 492] width 475 height 44
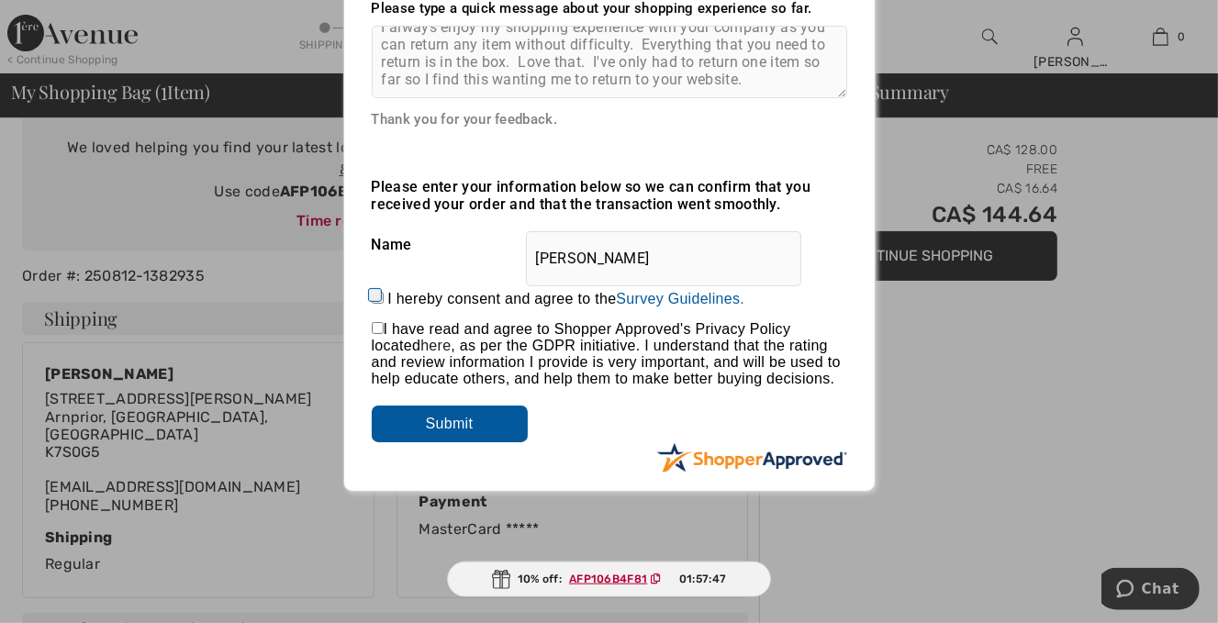
scroll to position [194, 0]
click at [373, 333] on input "checkbox" at bounding box center [378, 327] width 12 height 12
checkbox input "true"
click at [473, 432] on input "Submit" at bounding box center [450, 423] width 156 height 37
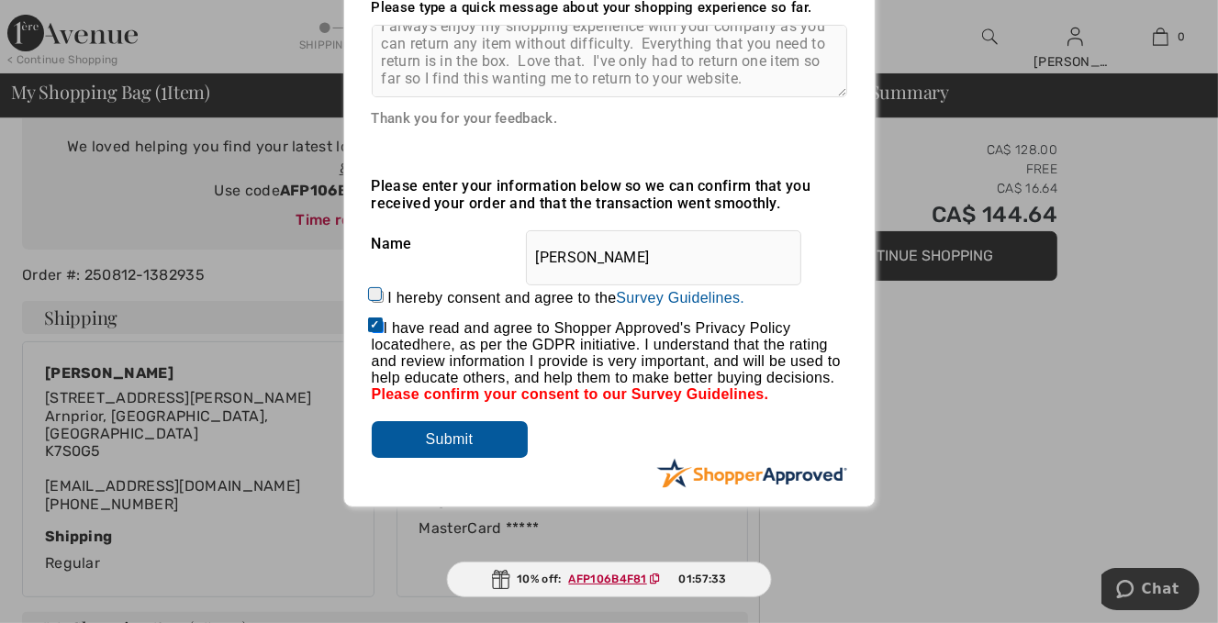
click at [378, 302] on input "I hereby consent and agree to the By submitting a review, you grant permission …" at bounding box center [378, 297] width 12 height 12
checkbox input "true"
click at [461, 441] on input "Submit" at bounding box center [450, 439] width 156 height 37
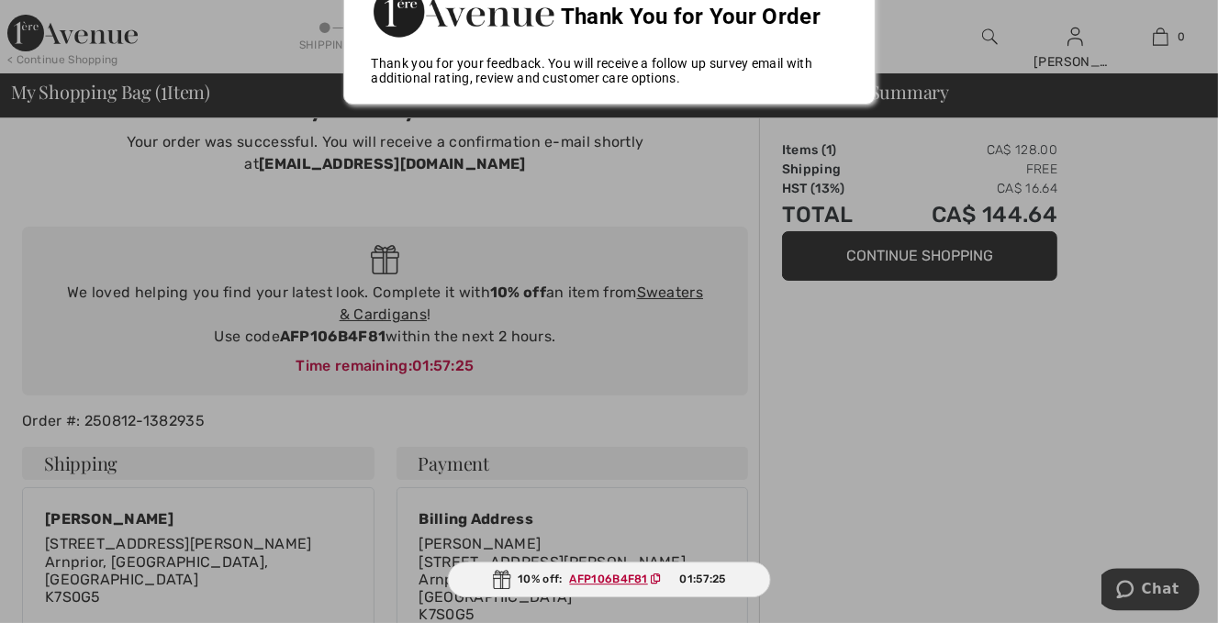
scroll to position [96, 0]
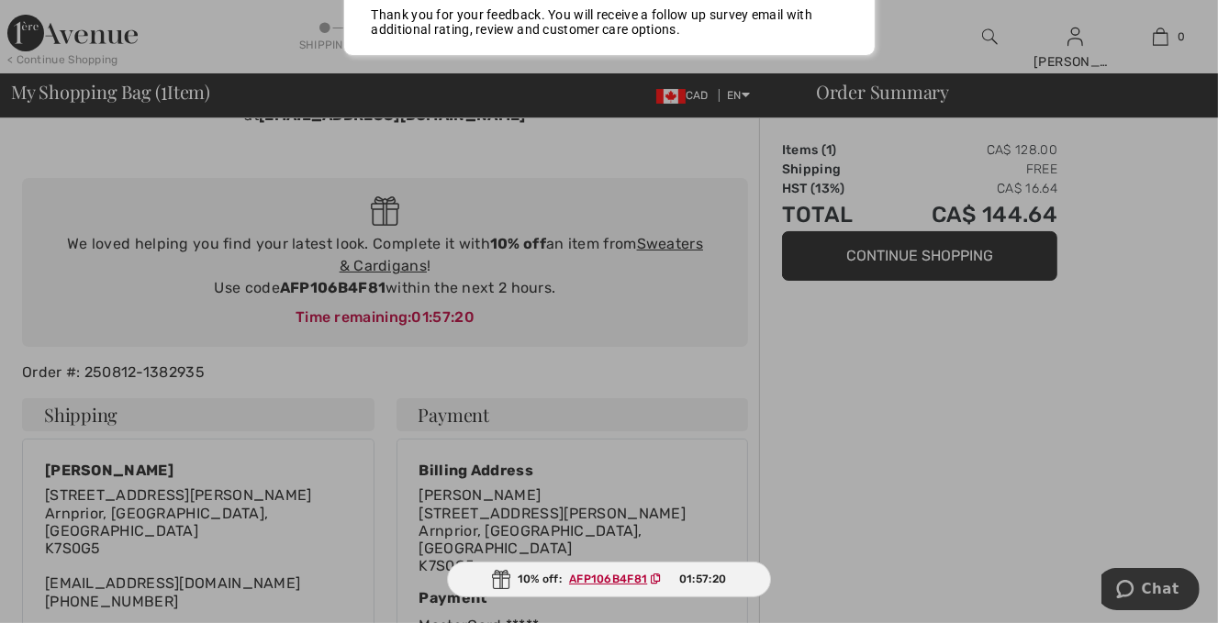
click at [681, 243] on div at bounding box center [609, 311] width 1218 height 623
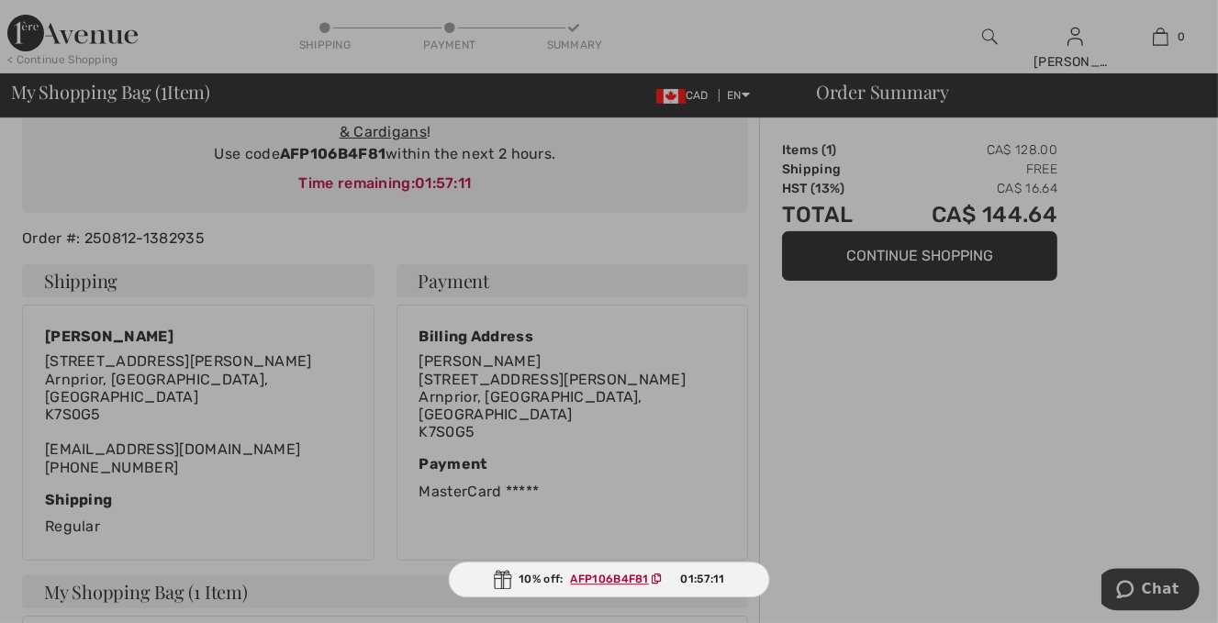
scroll to position [194, 0]
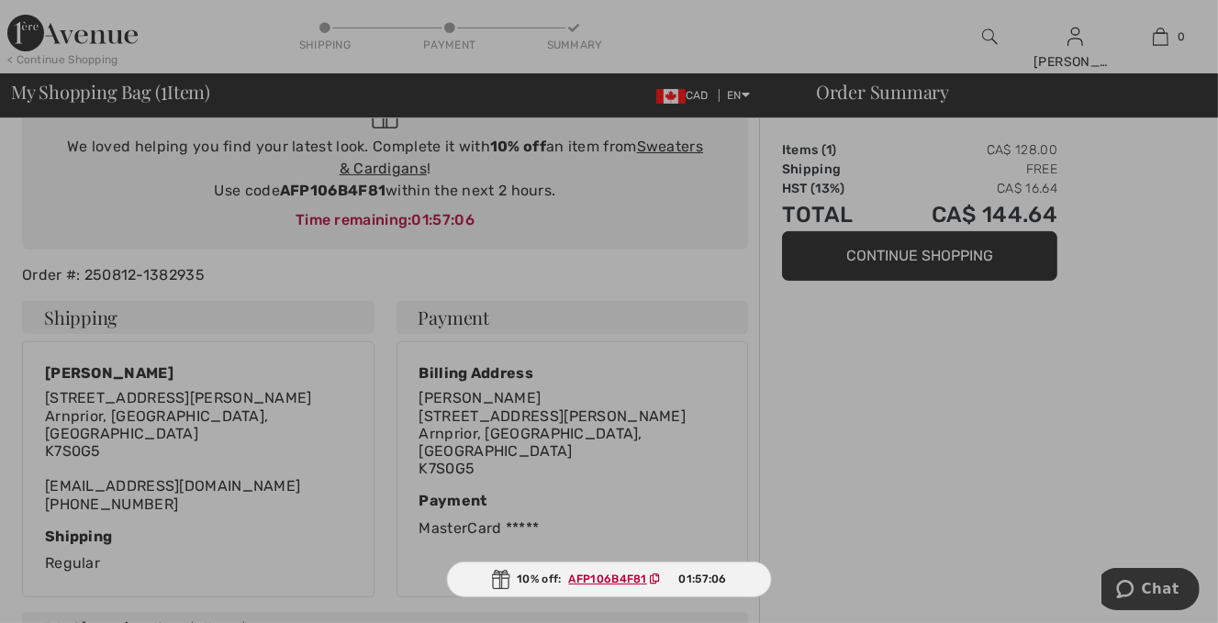
click at [660, 143] on div at bounding box center [609, 311] width 1218 height 623
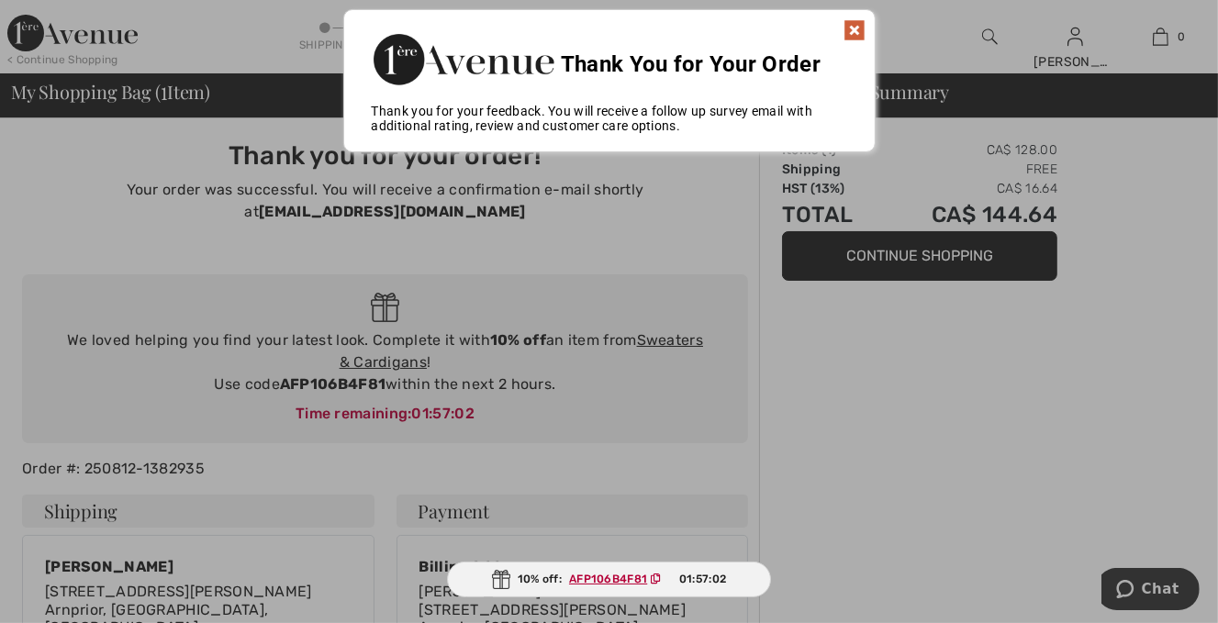
click at [853, 30] on img at bounding box center [854, 30] width 22 height 22
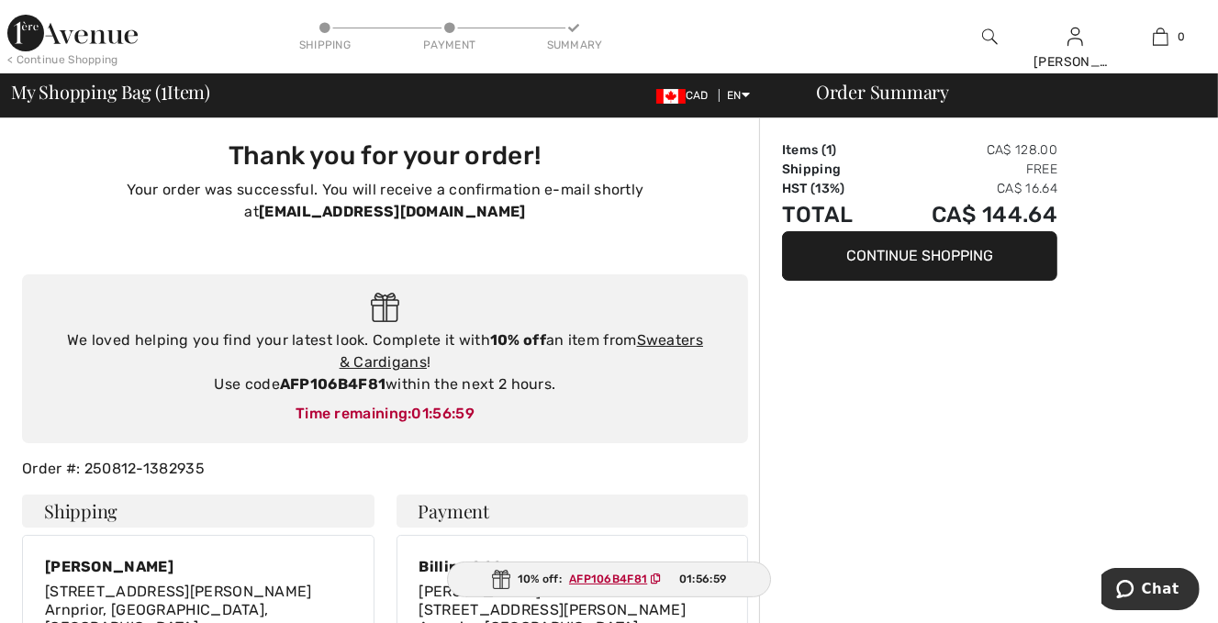
click at [956, 263] on button "Continue Shopping" at bounding box center [919, 256] width 275 height 50
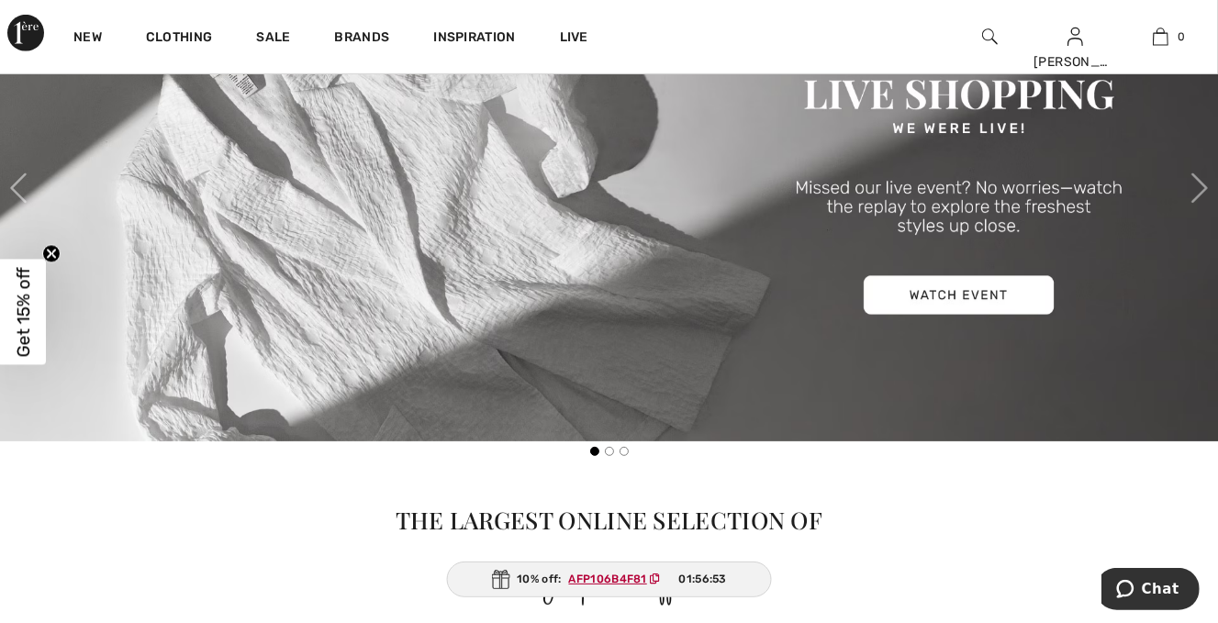
scroll to position [775, 0]
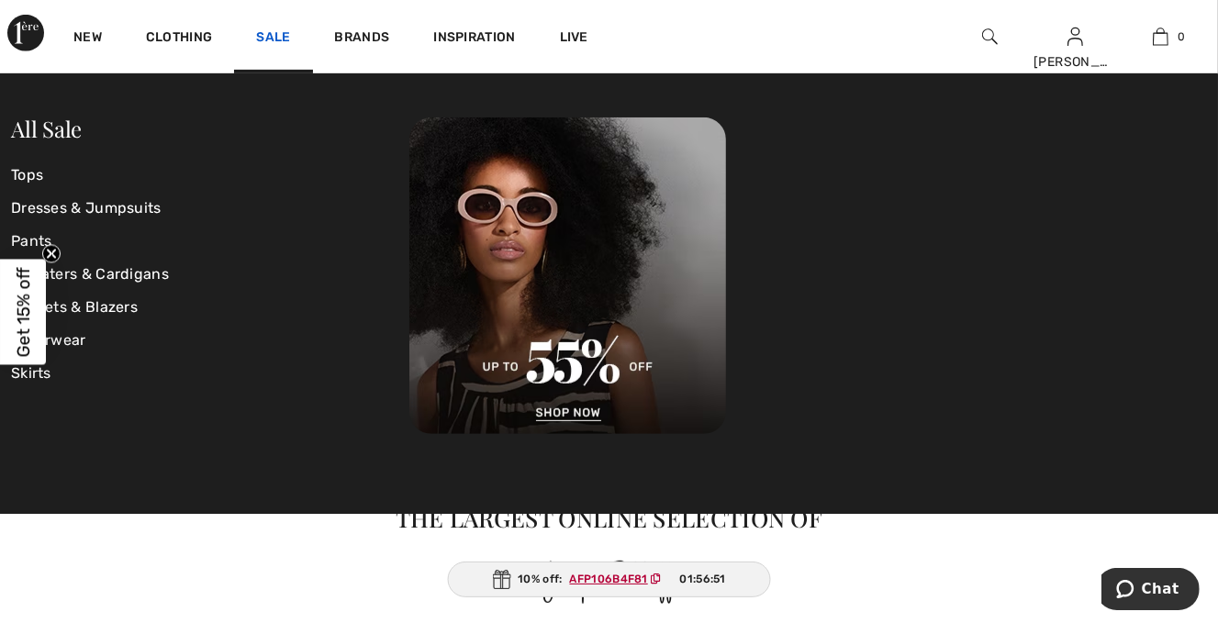
click at [259, 32] on link "Sale" at bounding box center [273, 38] width 34 height 19
